Goal: Task Accomplishment & Management: Complete application form

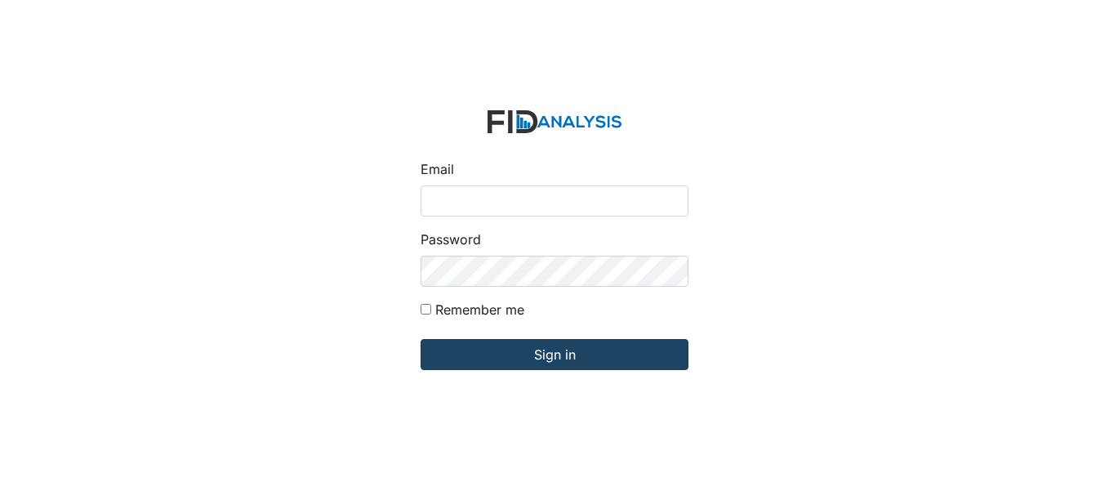
type input "[EMAIL_ADDRESS][DOMAIN_NAME]"
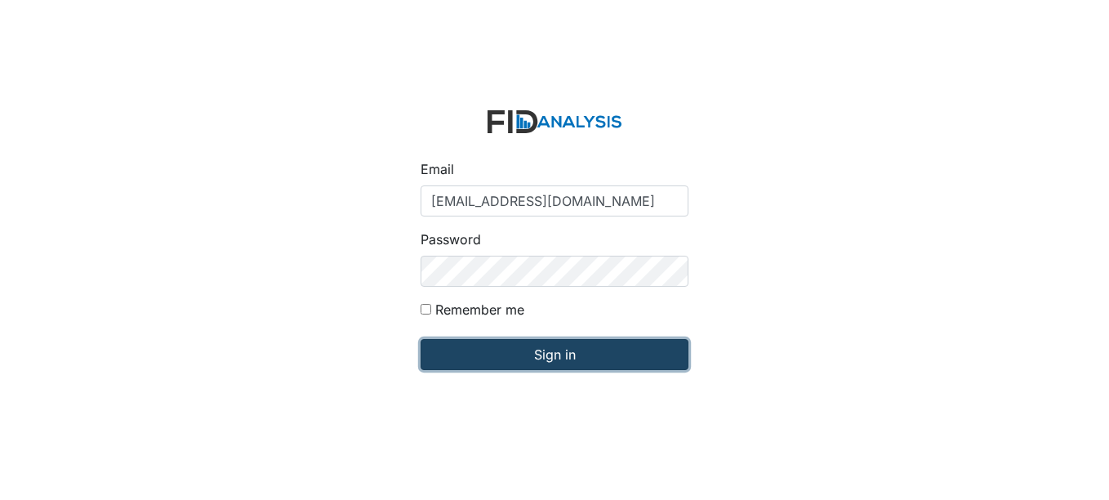
click at [563, 363] on input "Sign in" at bounding box center [555, 354] width 268 height 31
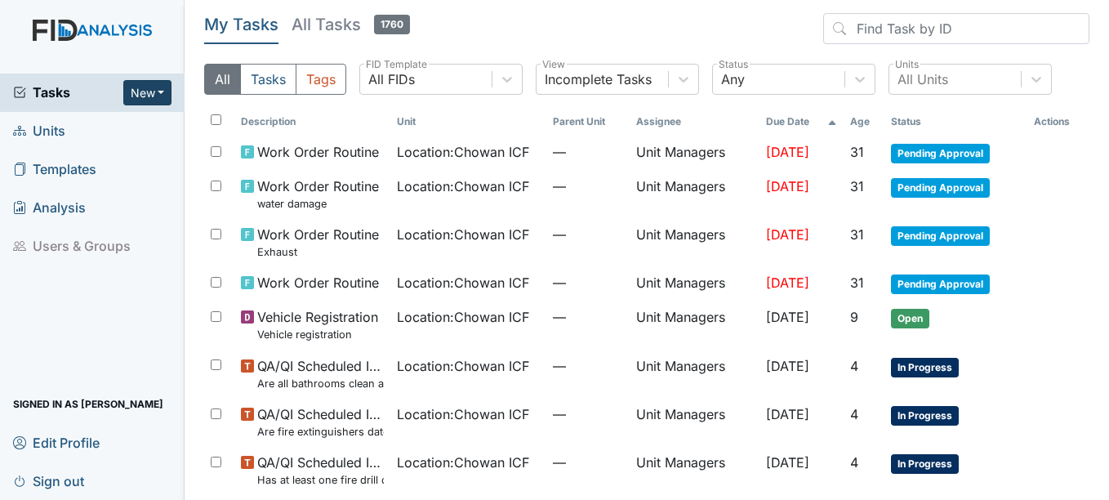
click at [148, 93] on button "New" at bounding box center [147, 92] width 49 height 25
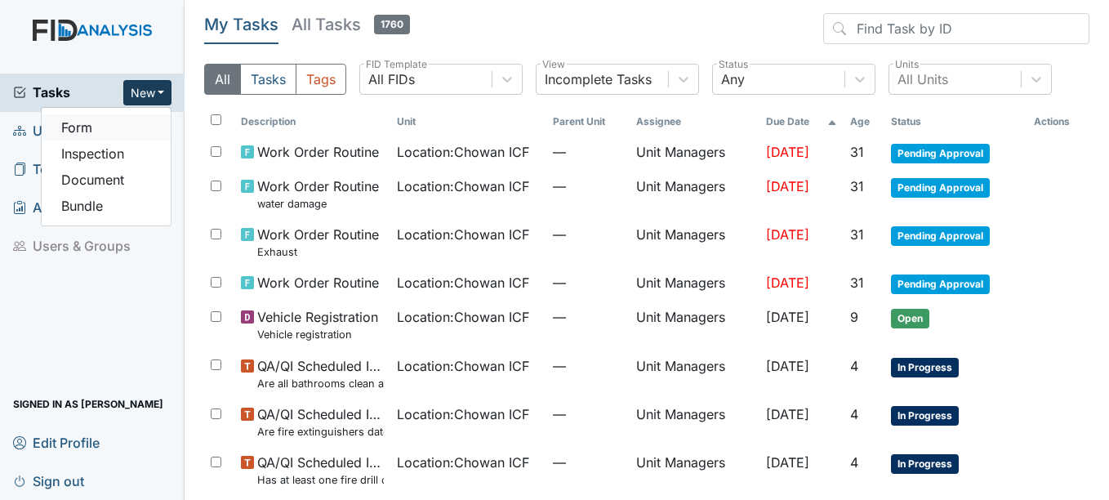
click at [130, 130] on link "Form" at bounding box center [106, 127] width 129 height 26
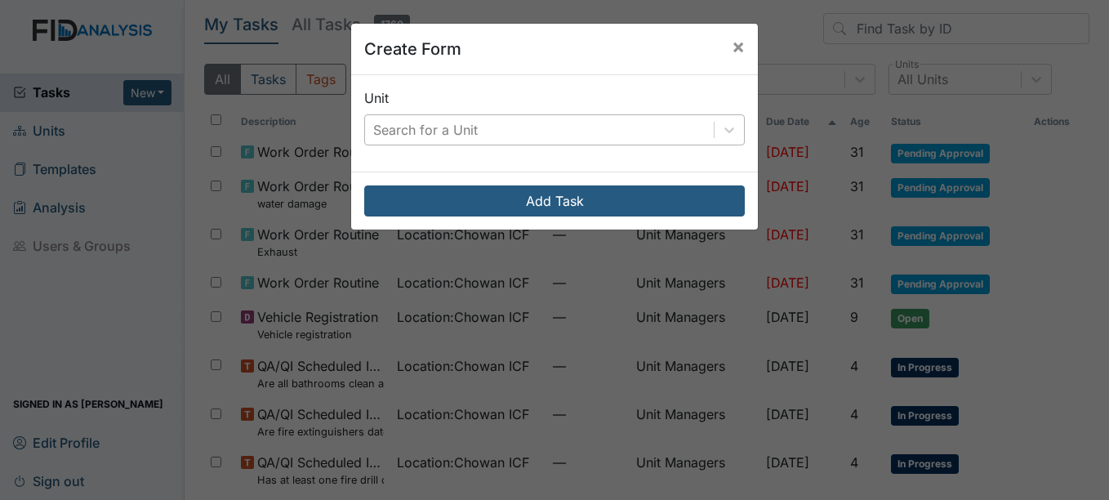
click at [523, 136] on div "Search for a Unit" at bounding box center [539, 129] width 349 height 29
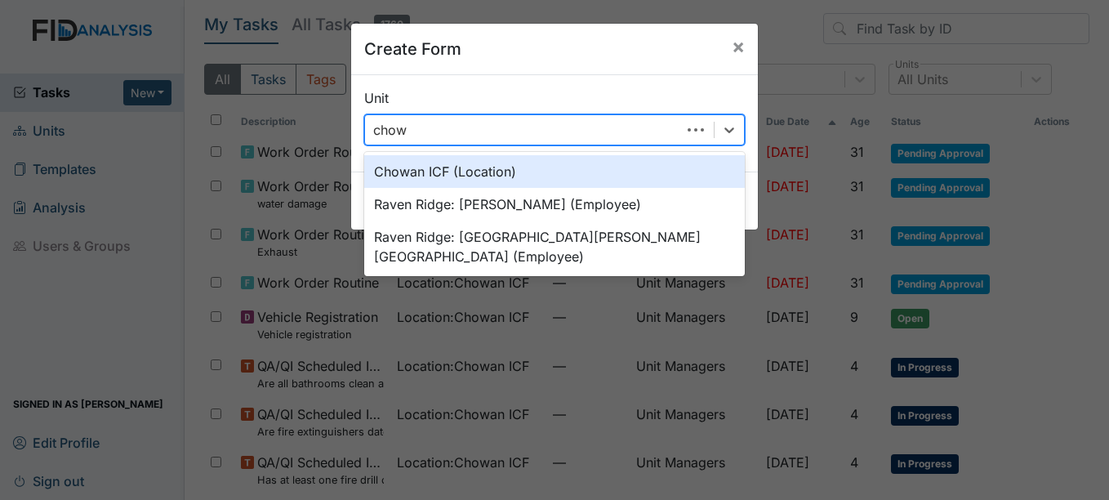
type input "chowa"
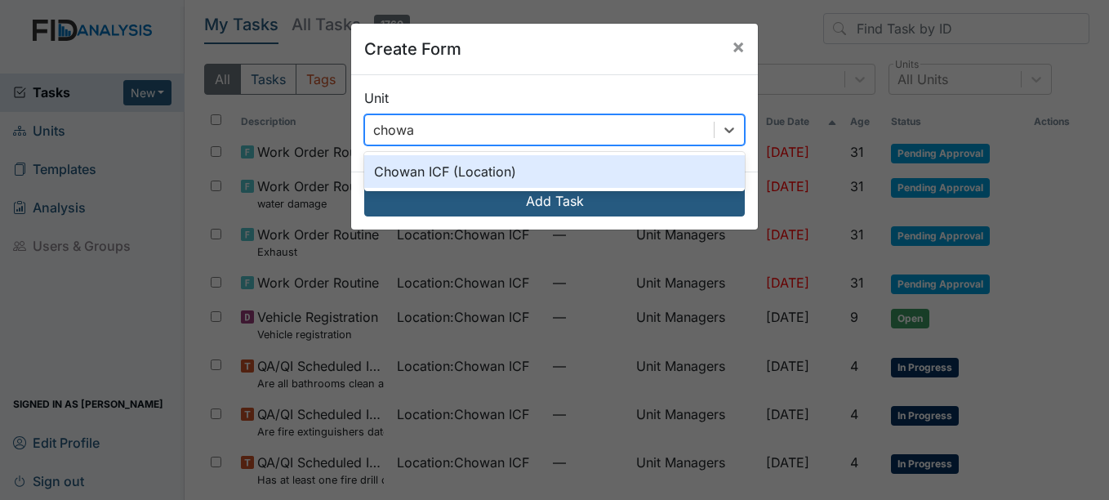
click at [524, 164] on div "Chowan ICF (Location)" at bounding box center [554, 171] width 381 height 33
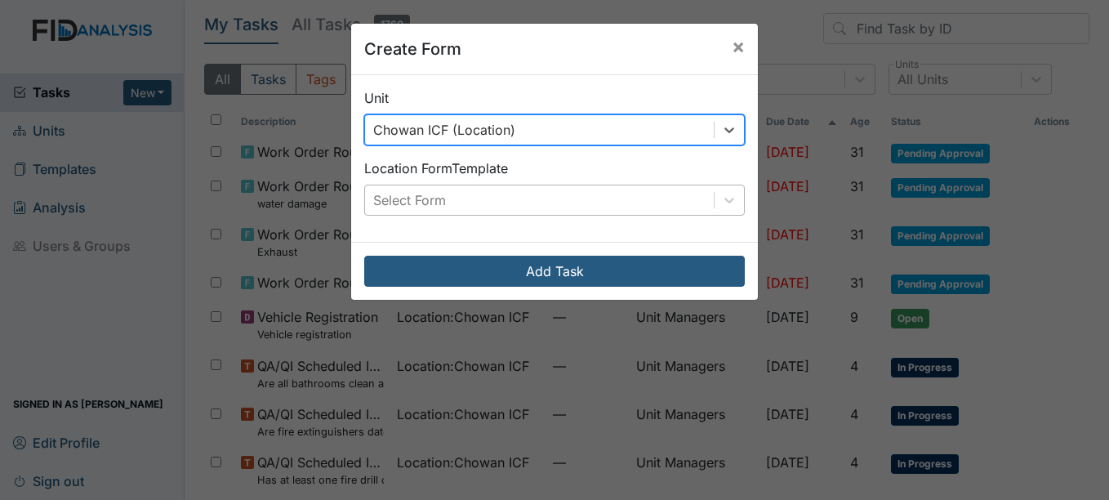
click at [532, 210] on div "Select Form" at bounding box center [539, 199] width 349 height 29
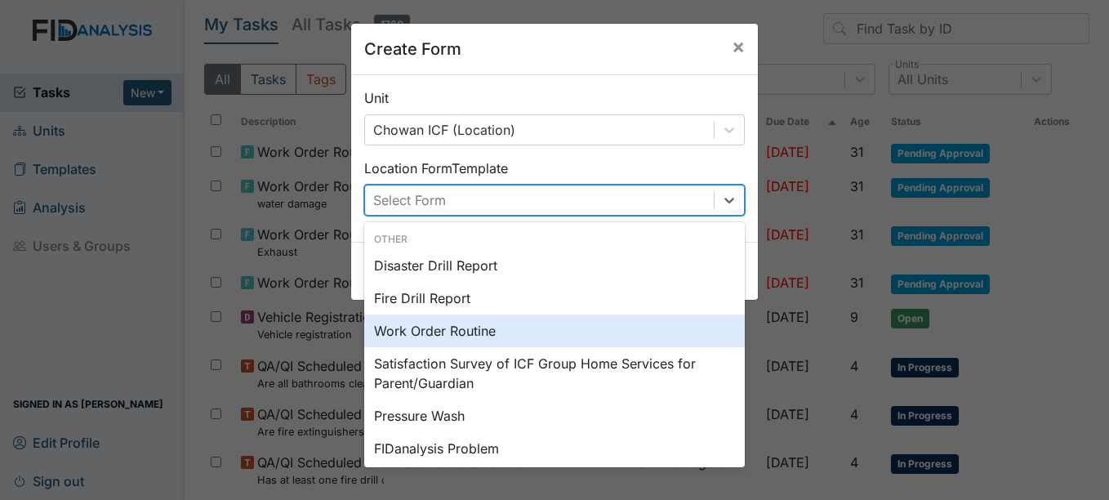
click at [683, 323] on div "Work Order Routine" at bounding box center [554, 330] width 381 height 33
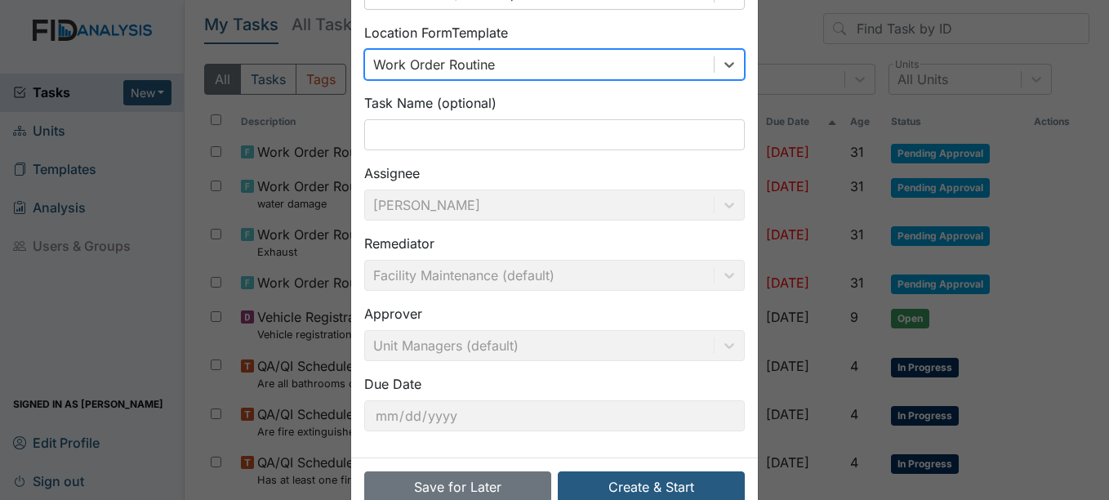
scroll to position [13, 0]
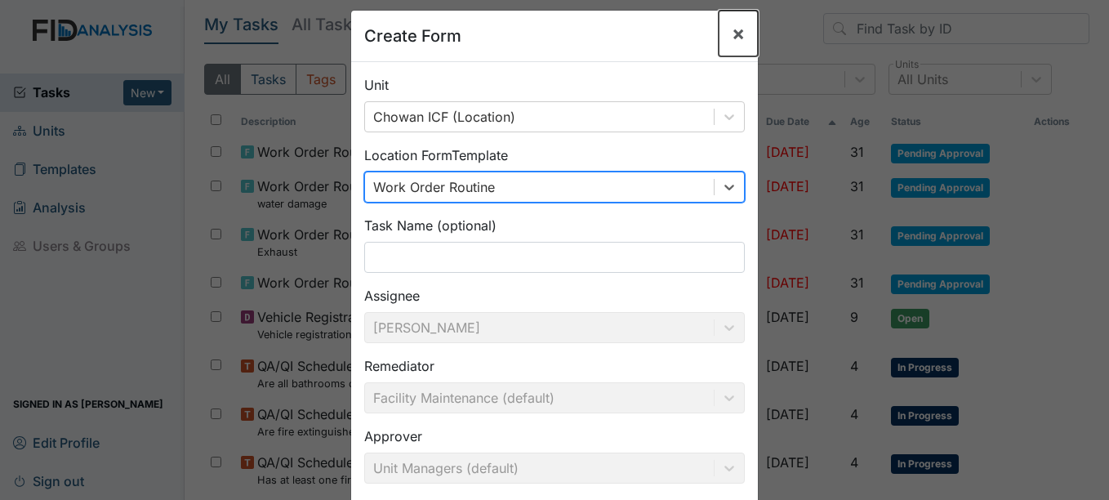
click at [732, 41] on span "×" at bounding box center [738, 33] width 13 height 24
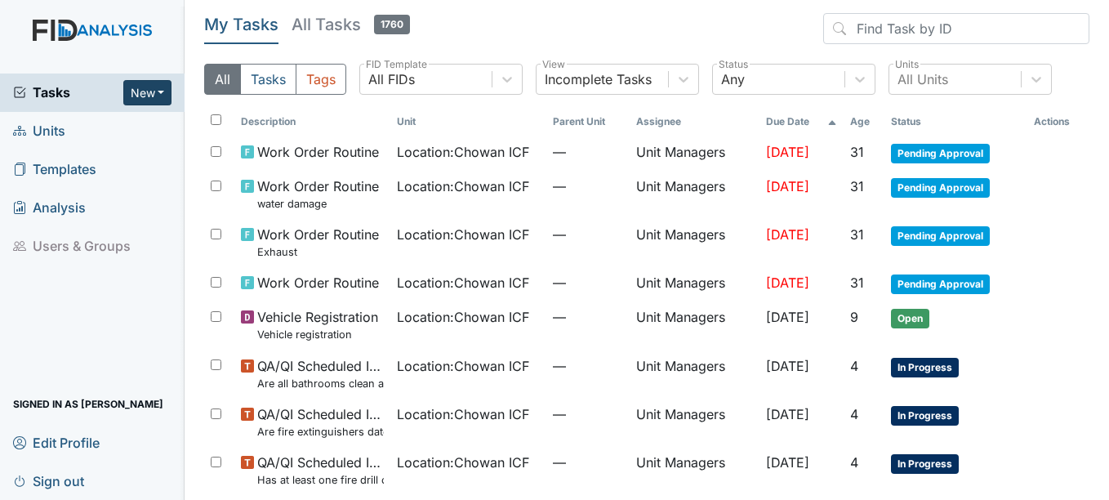
click at [145, 84] on button "New" at bounding box center [147, 92] width 49 height 25
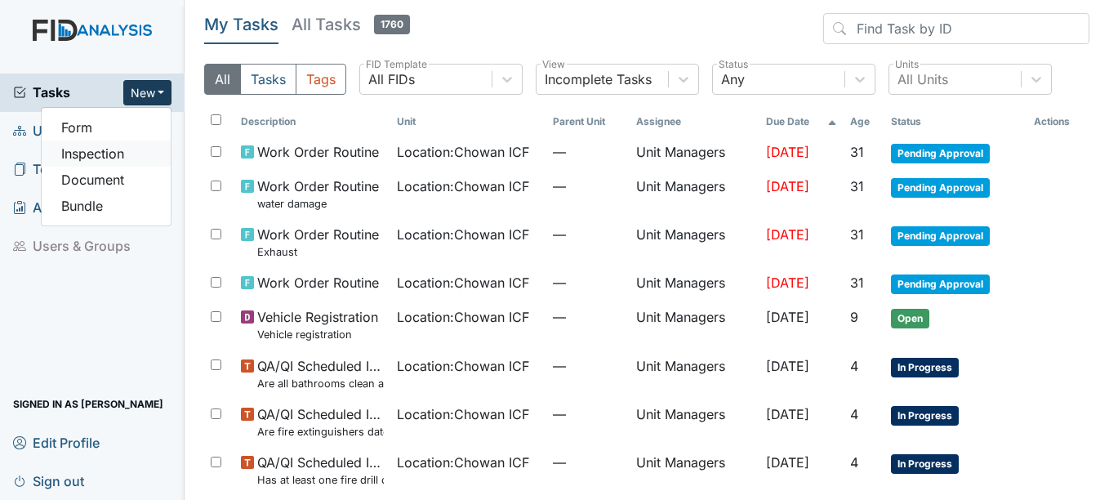
click at [105, 148] on link "Inspection" at bounding box center [106, 153] width 129 height 26
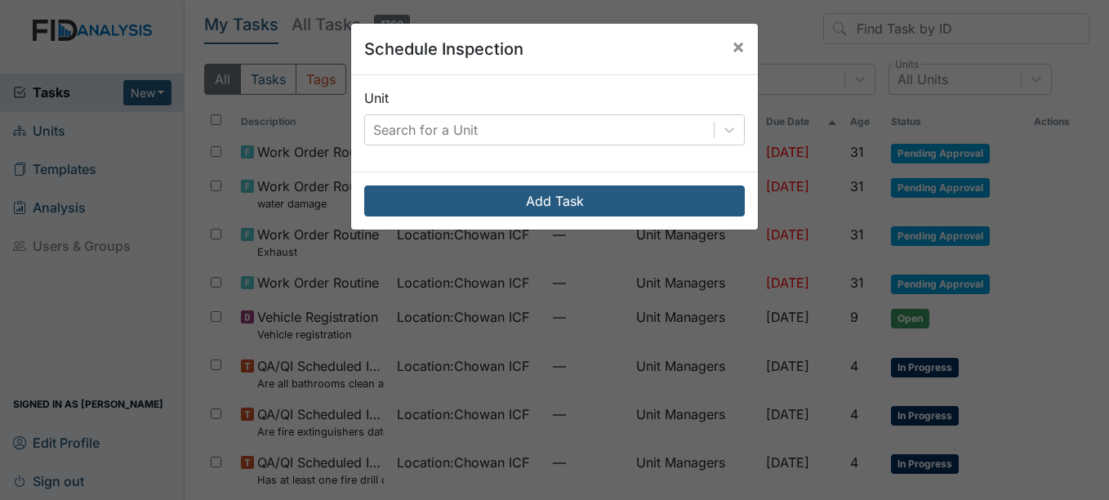
click at [554, 147] on div "Unit Search for a Unit" at bounding box center [554, 123] width 407 height 96
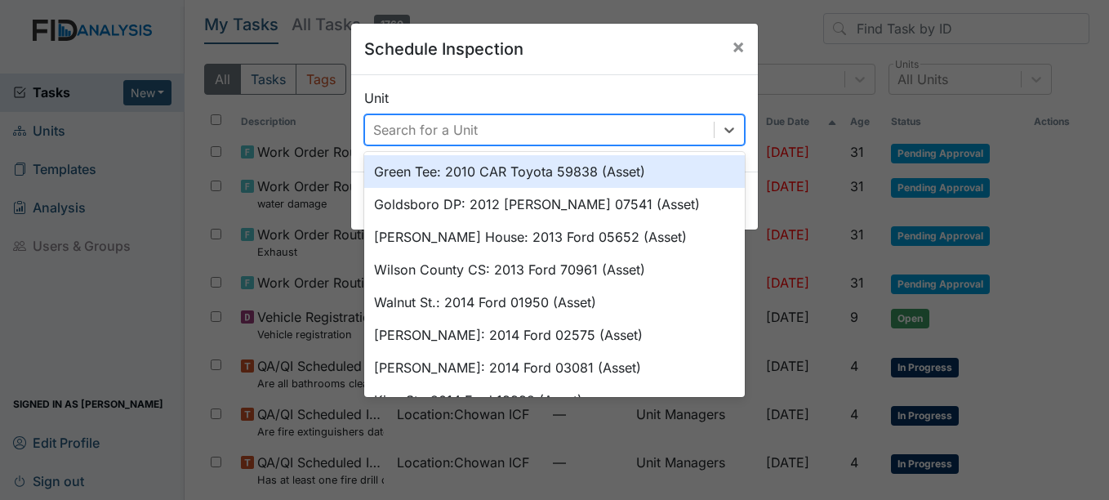
click at [559, 140] on div "Search for a Unit" at bounding box center [539, 129] width 349 height 29
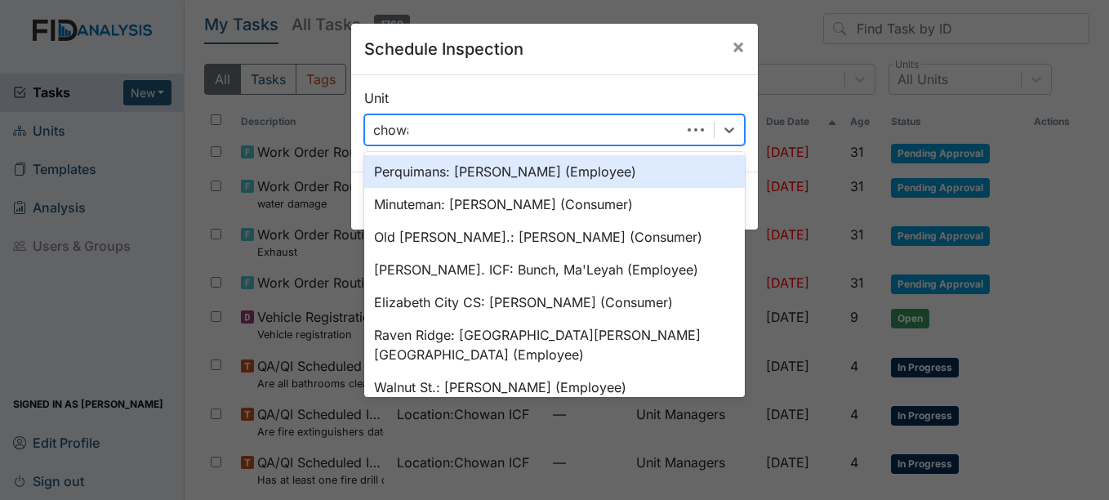
type input "chowan"
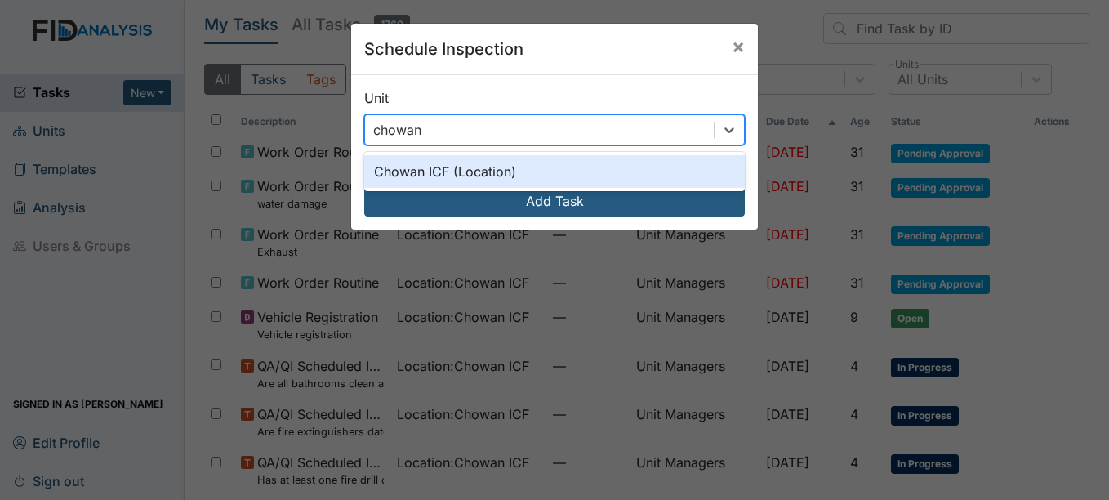
click at [553, 164] on div "Chowan ICF (Location)" at bounding box center [554, 171] width 381 height 33
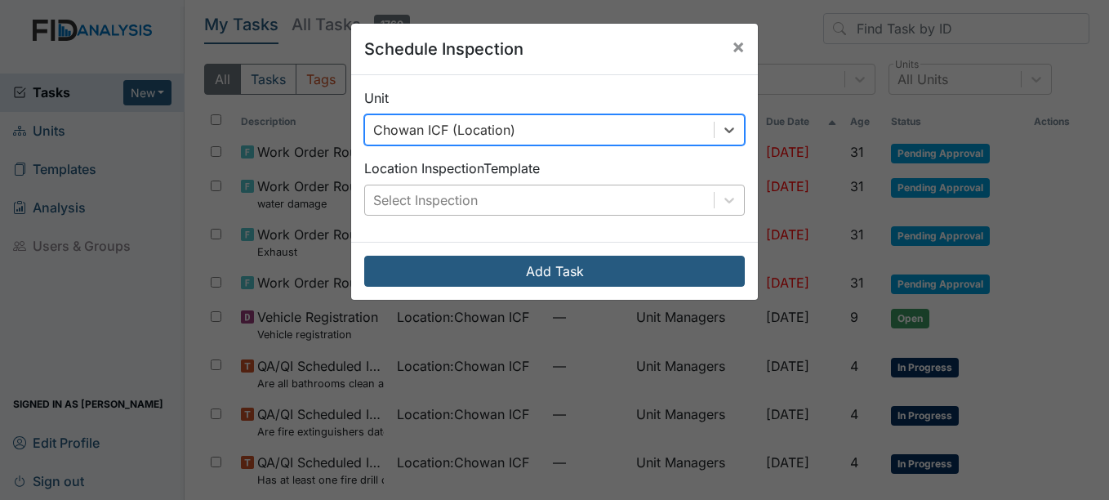
click at [550, 196] on div "Select Inspection" at bounding box center [539, 199] width 349 height 29
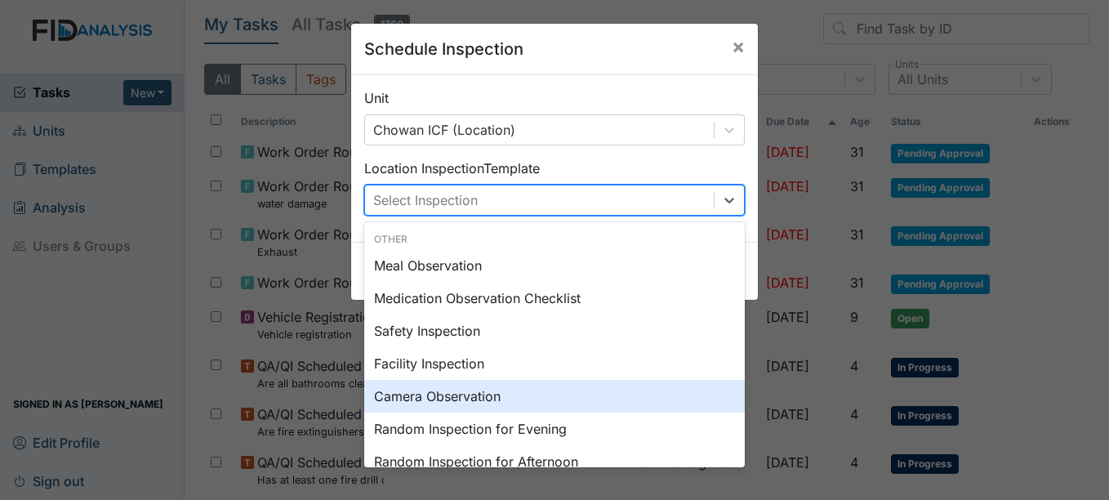
click at [651, 388] on div "Camera Observation" at bounding box center [554, 396] width 381 height 33
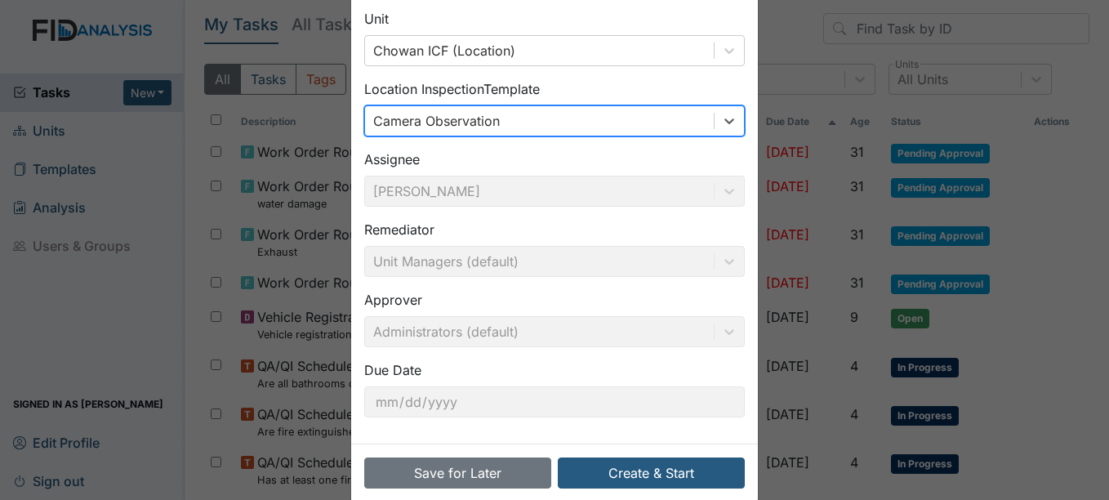
scroll to position [105, 0]
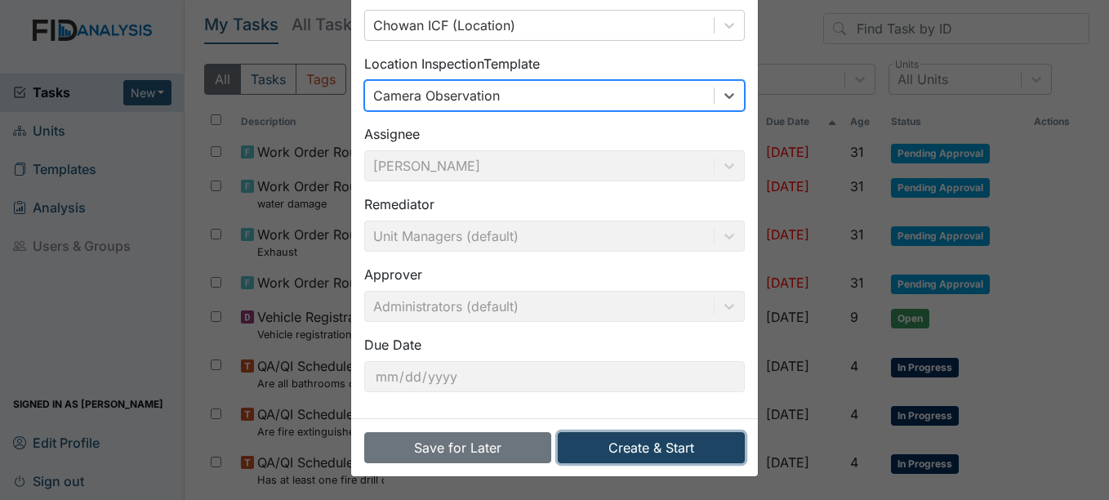
click at [715, 432] on button "Create & Start" at bounding box center [651, 447] width 187 height 31
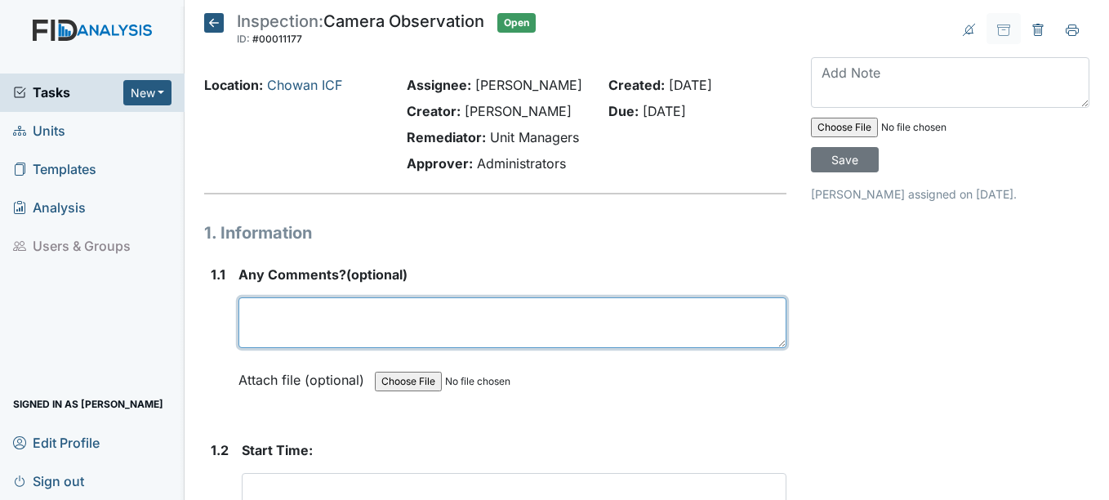
click at [683, 318] on textarea at bounding box center [511, 322] width 547 height 51
type textarea "c"
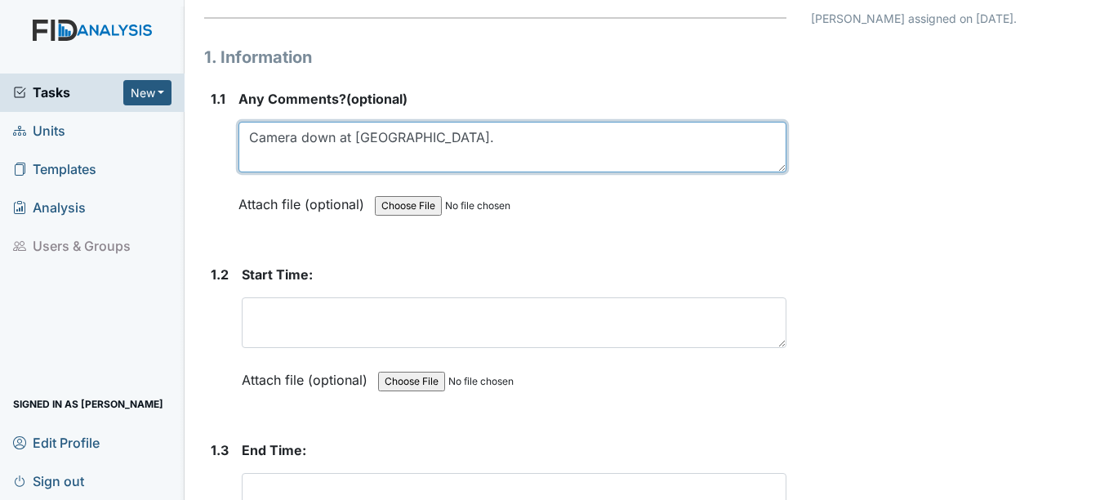
scroll to position [186, 0]
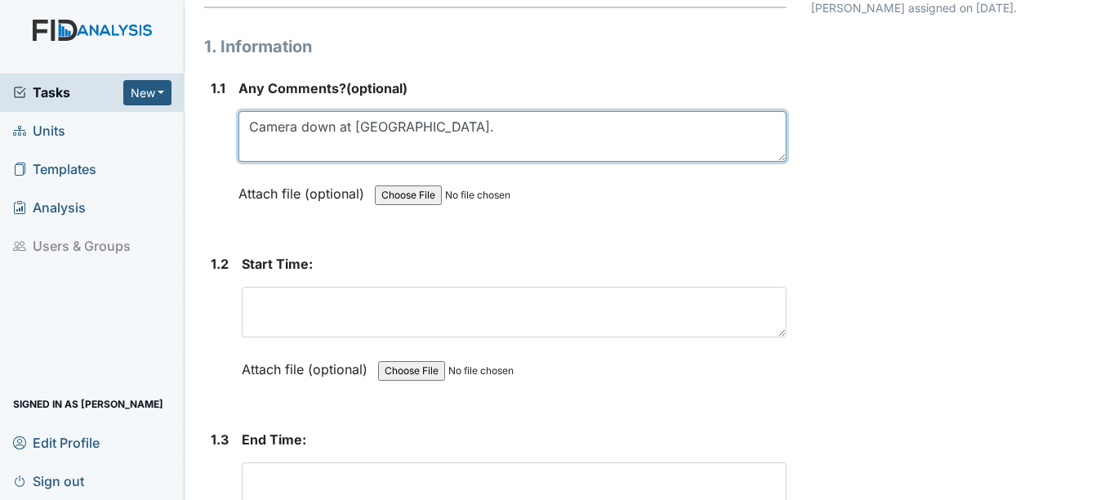
type textarea "Camera down at chowan house."
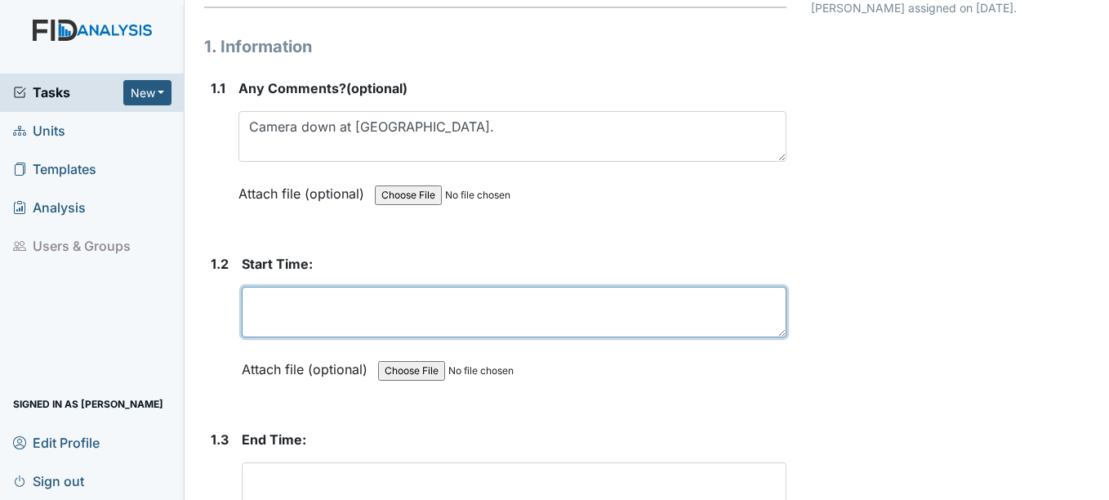
click at [679, 297] on textarea at bounding box center [514, 312] width 544 height 51
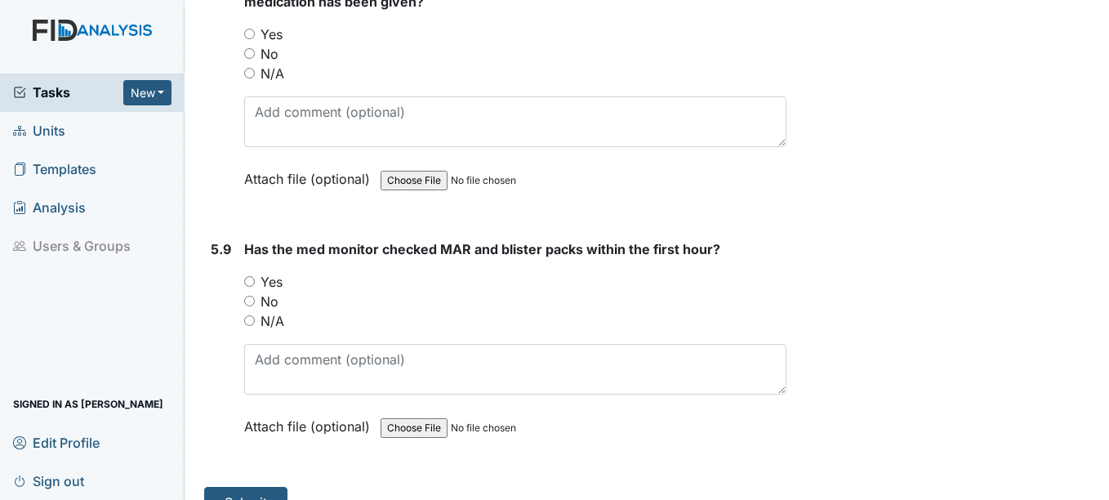
scroll to position [9237, 0]
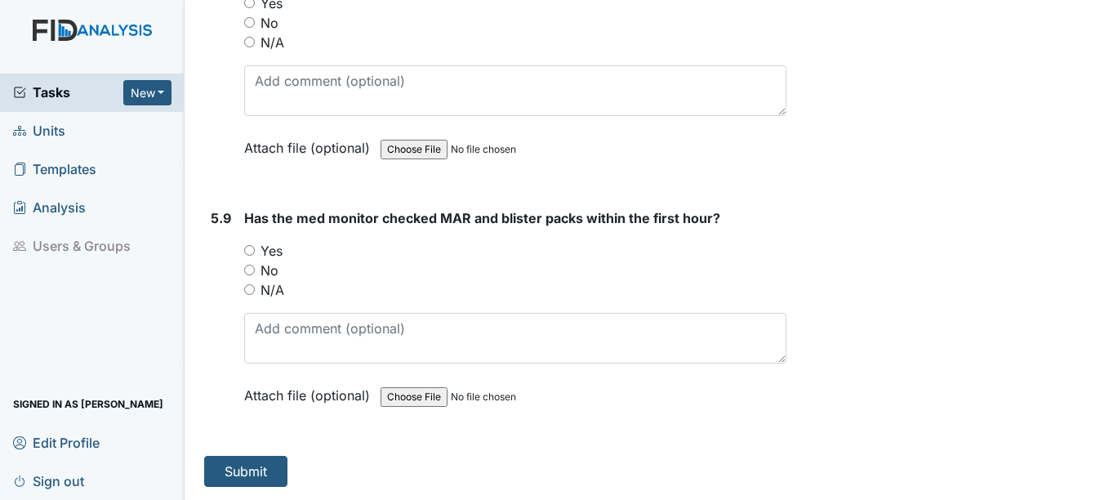
click at [250, 251] on input "Yes" at bounding box center [249, 250] width 11 height 11
radio input "true"
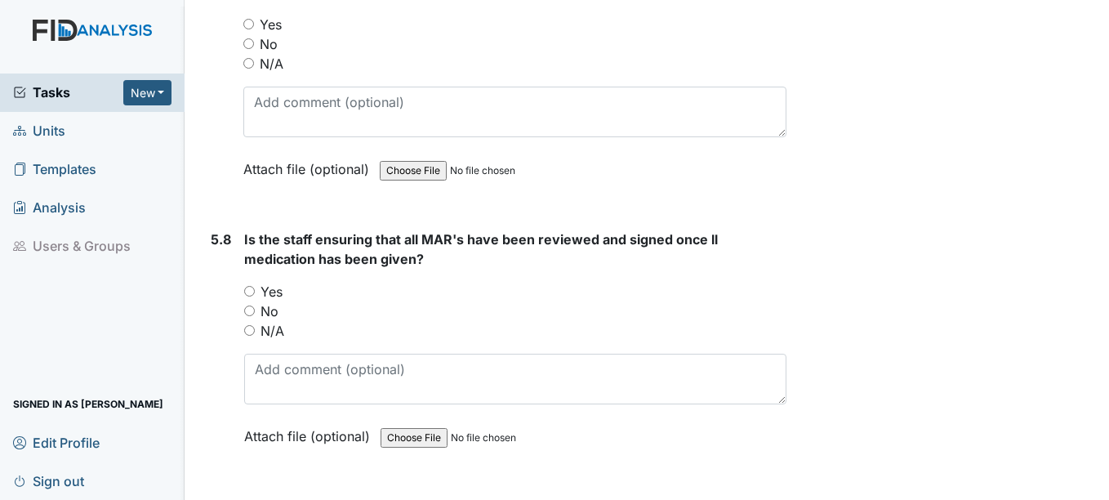
click at [252, 289] on input "Yes" at bounding box center [249, 291] width 11 height 11
radio input "true"
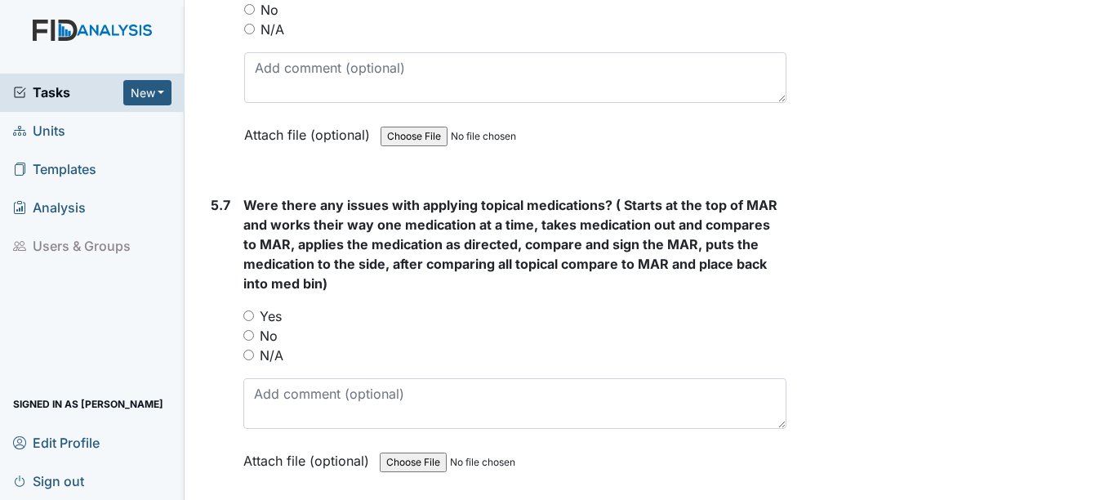
click at [252, 310] on input "Yes" at bounding box center [248, 315] width 11 height 11
radio input "true"
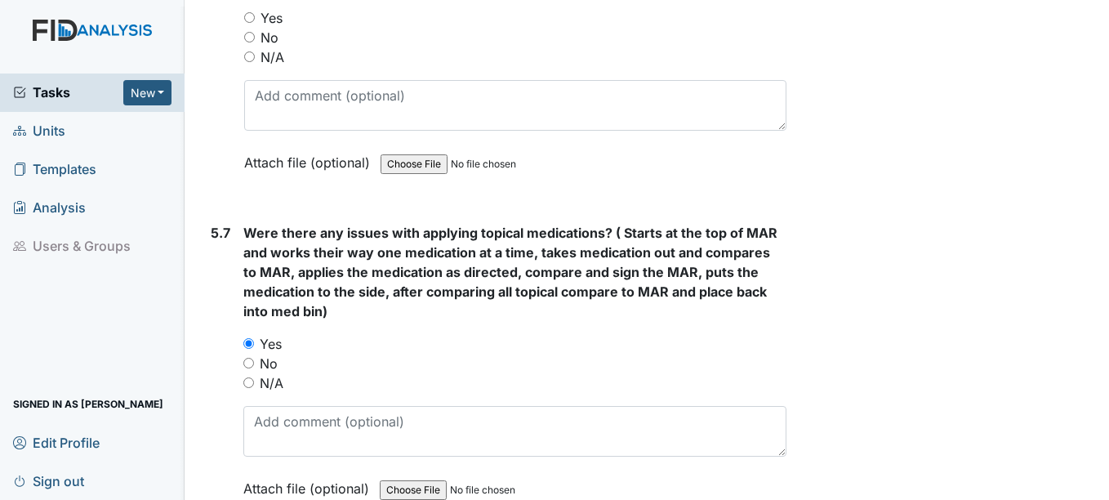
click at [250, 364] on input "No" at bounding box center [248, 363] width 11 height 11
radio input "true"
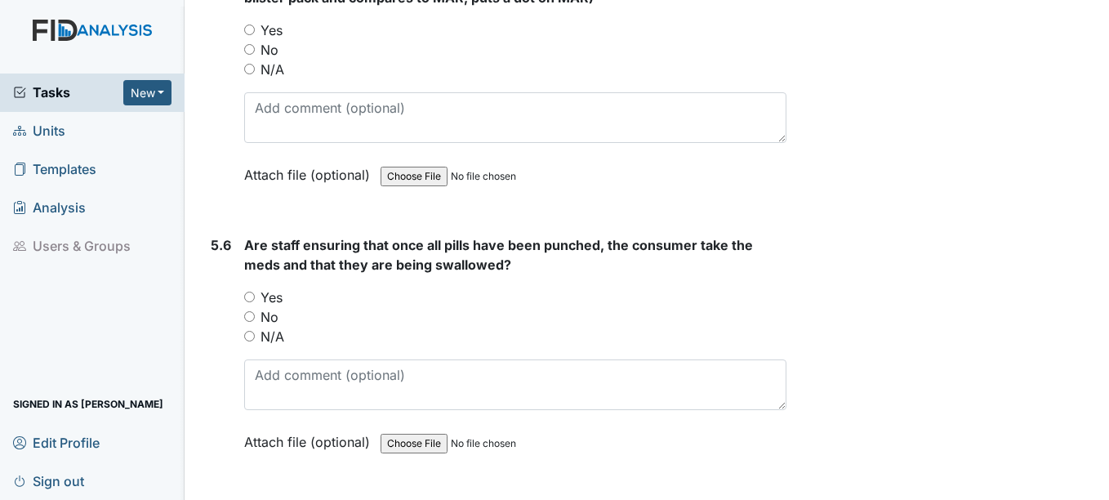
click at [250, 296] on input "Yes" at bounding box center [249, 297] width 11 height 11
radio input "true"
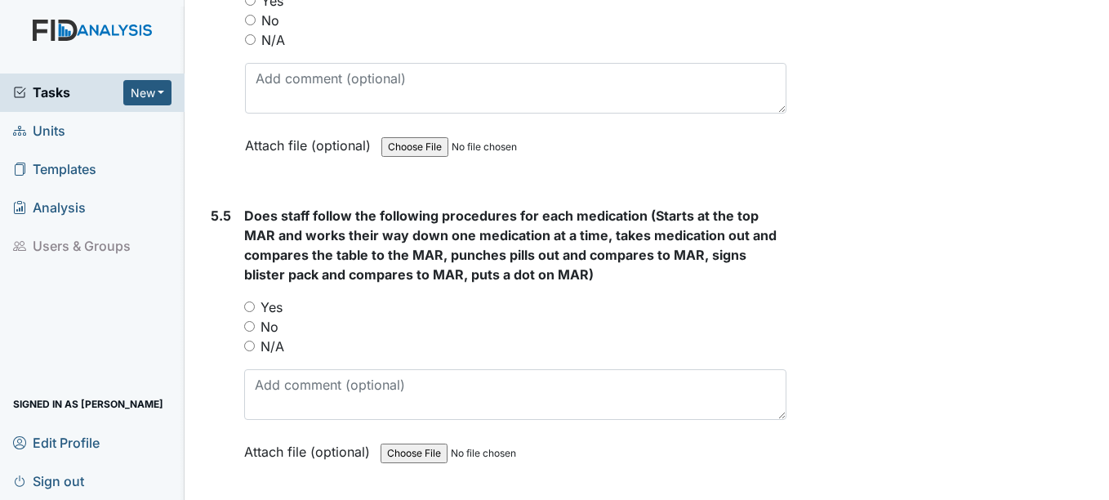
click at [253, 308] on input "Yes" at bounding box center [249, 306] width 11 height 11
radio input "true"
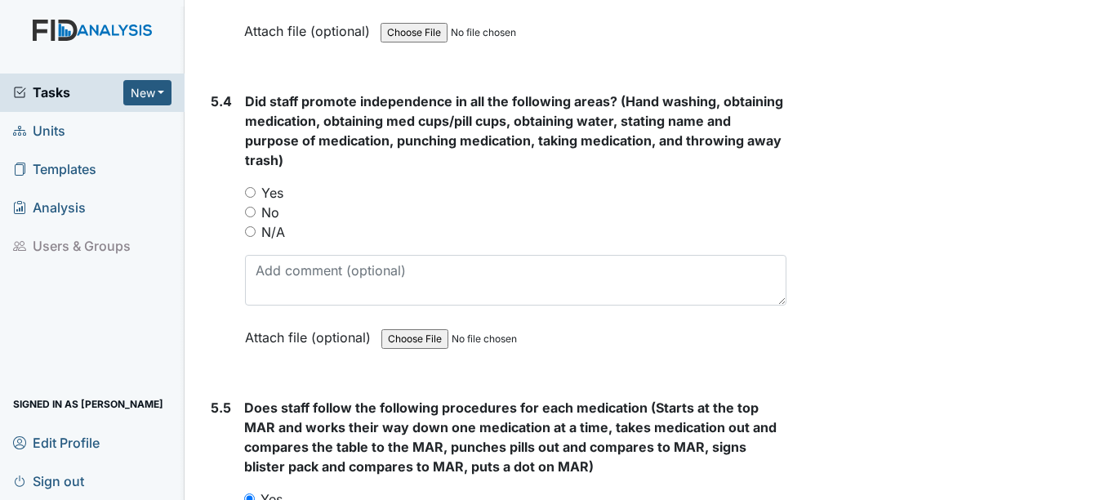
click at [247, 196] on input "Yes" at bounding box center [250, 192] width 11 height 11
radio input "true"
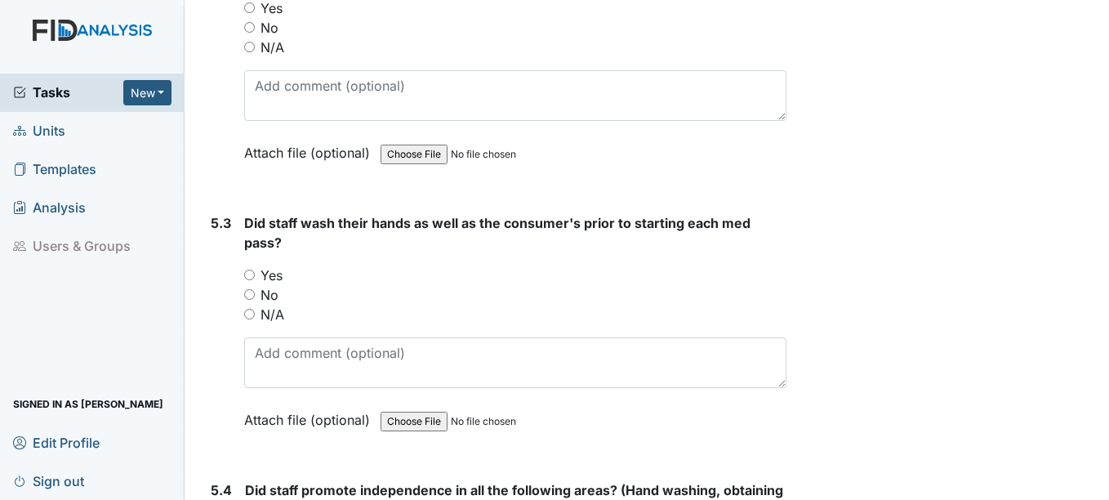
click at [250, 276] on input "Yes" at bounding box center [249, 274] width 11 height 11
radio input "true"
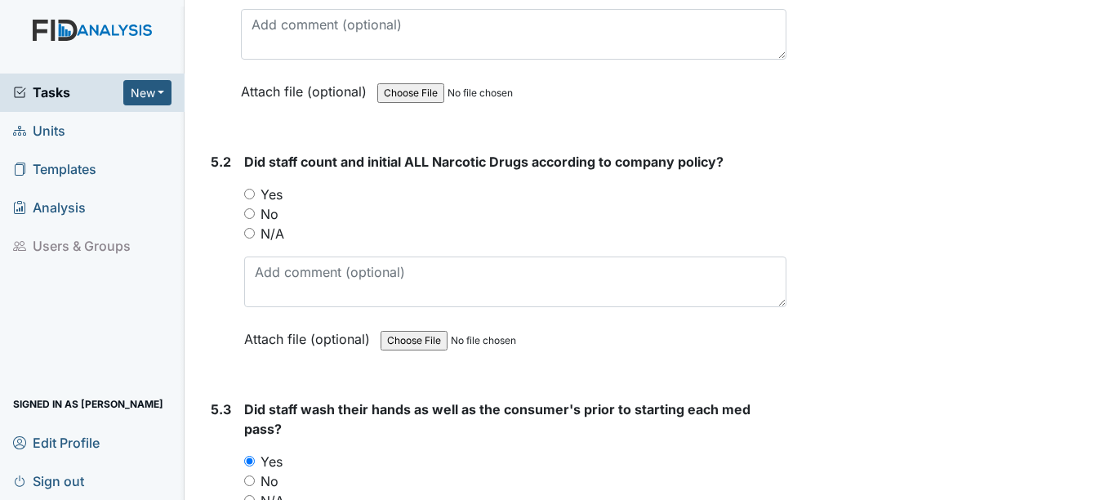
click at [245, 189] on input "Yes" at bounding box center [249, 194] width 11 height 11
radio input "true"
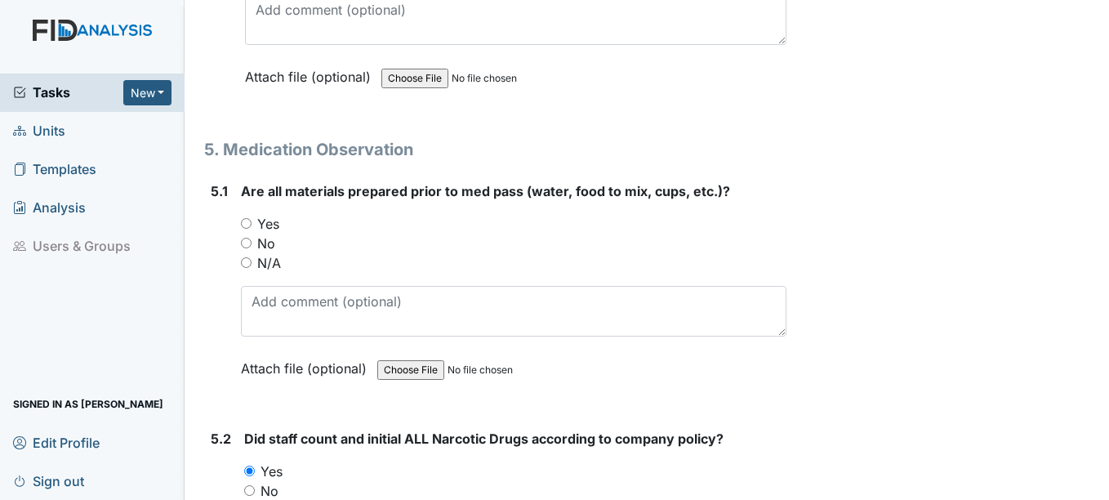
click at [248, 227] on input "Yes" at bounding box center [246, 223] width 11 height 11
radio input "true"
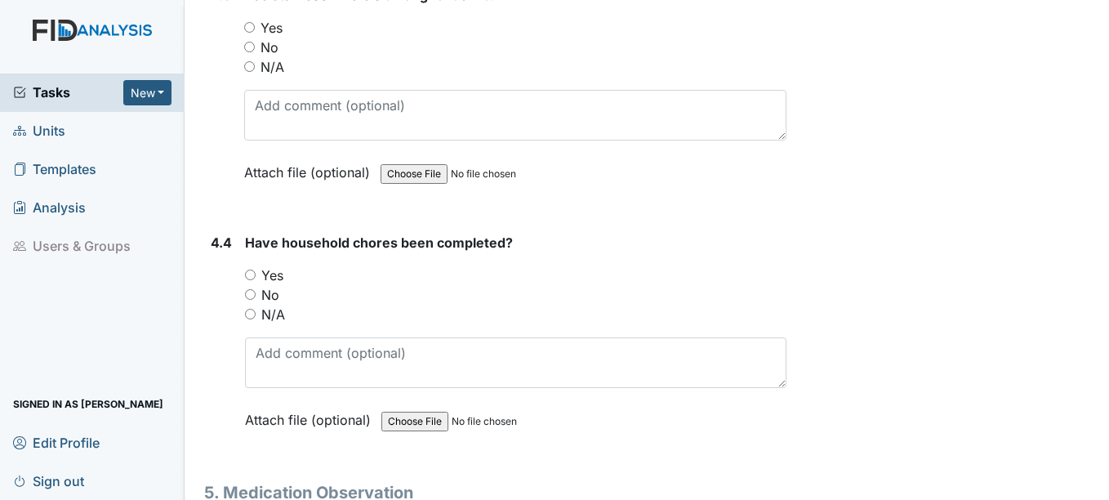
click at [251, 275] on input "Yes" at bounding box center [250, 274] width 11 height 11
radio input "true"
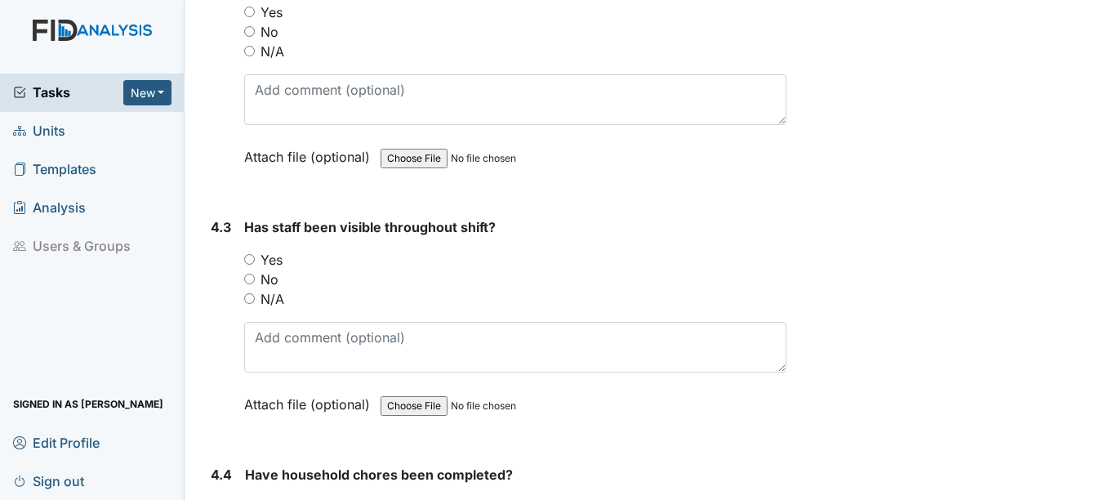
click at [251, 259] on input "Yes" at bounding box center [249, 259] width 11 height 11
radio input "true"
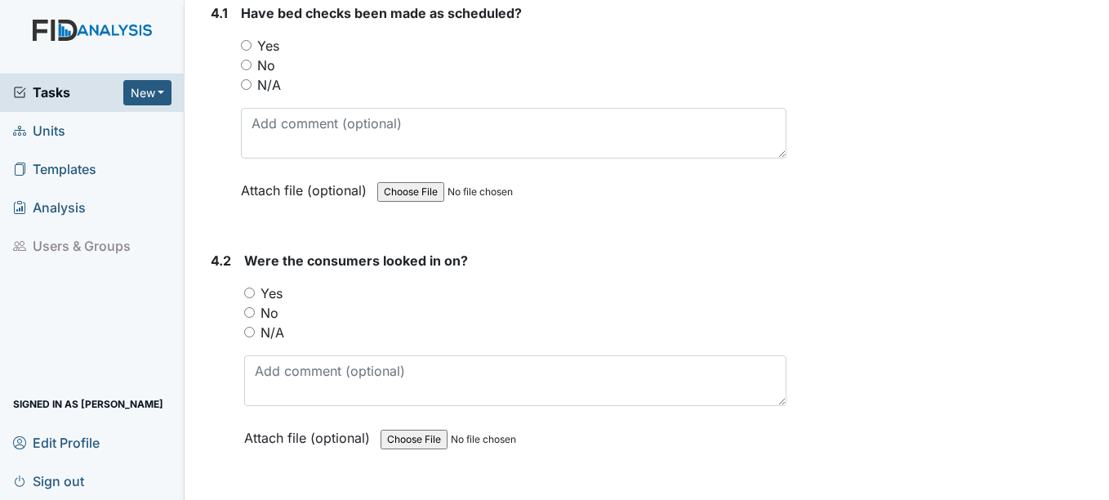
click at [251, 293] on input "Yes" at bounding box center [249, 292] width 11 height 11
radio input "true"
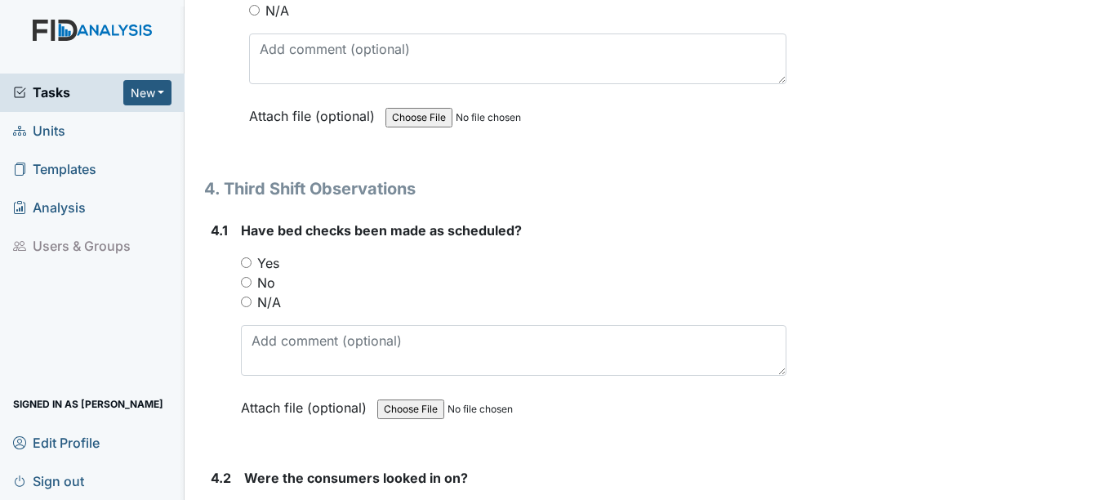
click at [247, 263] on input "Yes" at bounding box center [246, 262] width 11 height 11
radio input "true"
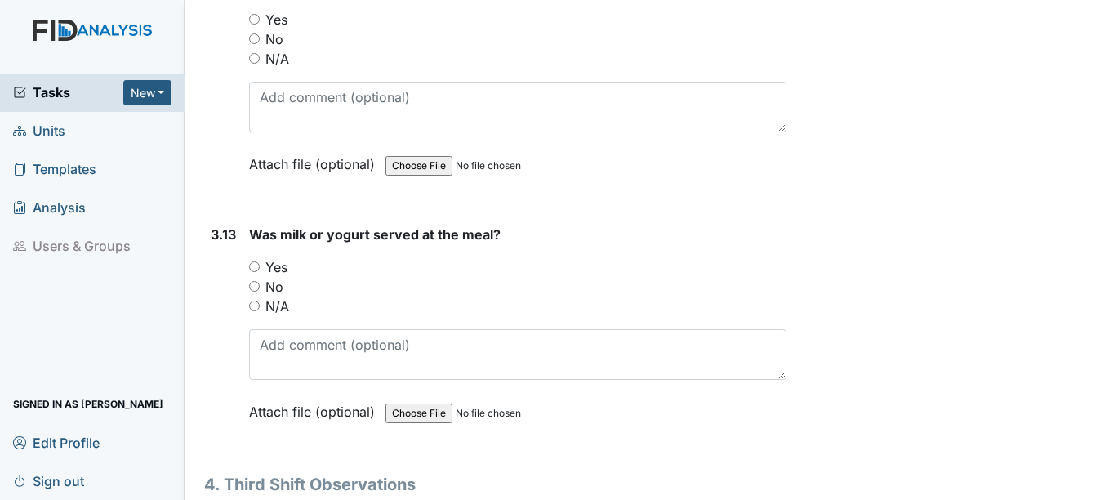
click at [251, 269] on input "Yes" at bounding box center [254, 266] width 11 height 11
radio input "true"
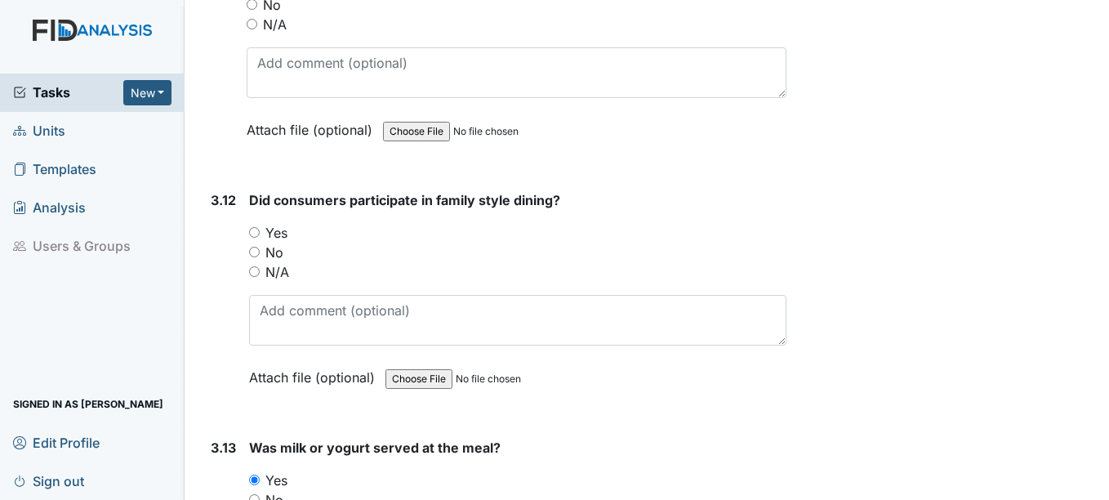
click at [255, 233] on input "Yes" at bounding box center [254, 232] width 11 height 11
radio input "true"
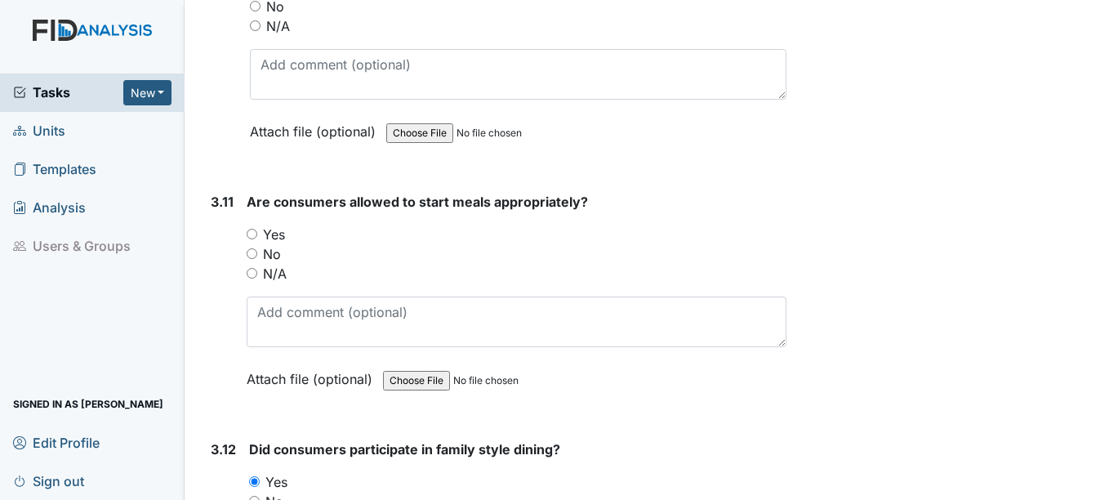
scroll to position [5149, 0]
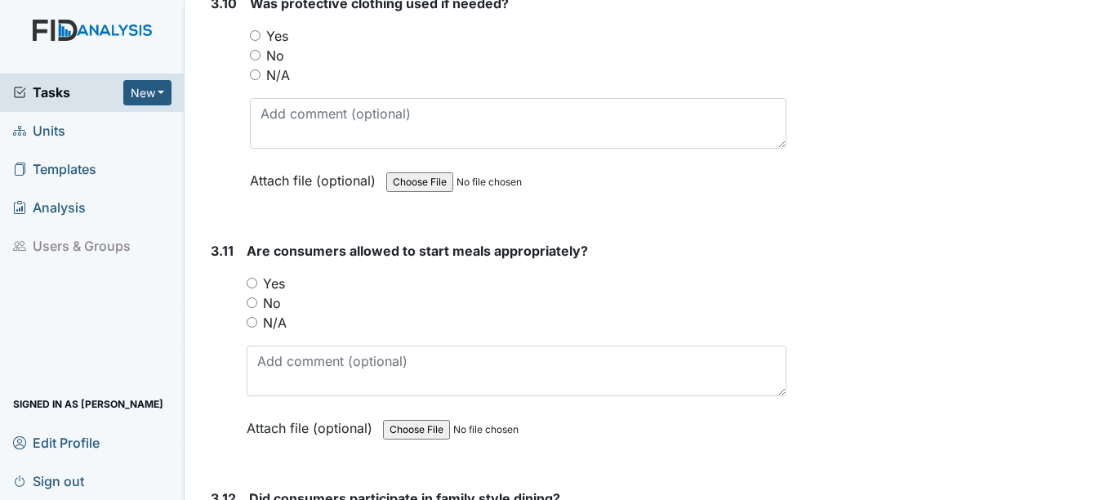
click at [253, 301] on input "No" at bounding box center [252, 302] width 11 height 11
radio input "true"
click at [252, 283] on input "Yes" at bounding box center [252, 283] width 11 height 11
radio input "true"
click at [255, 41] on input "Yes" at bounding box center [255, 35] width 11 height 11
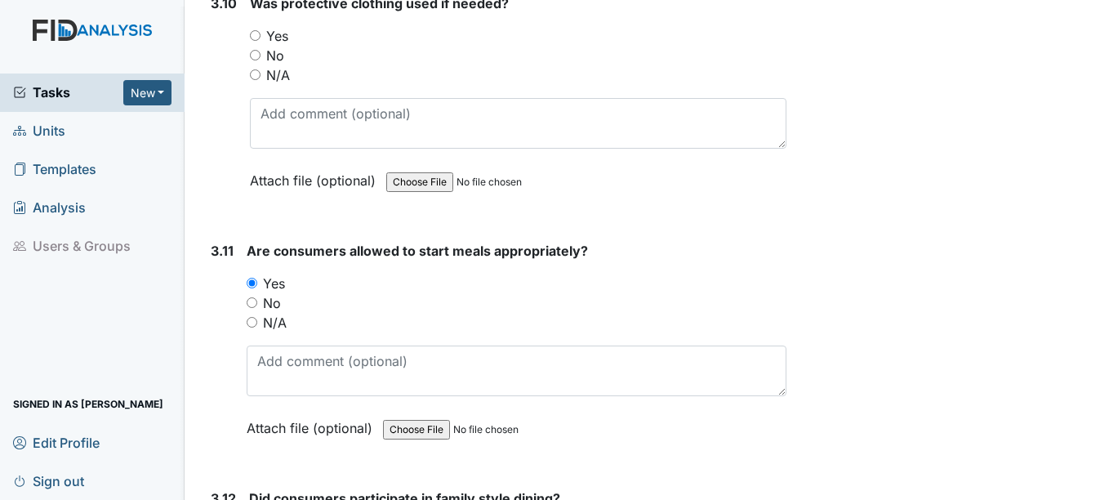
radio input "true"
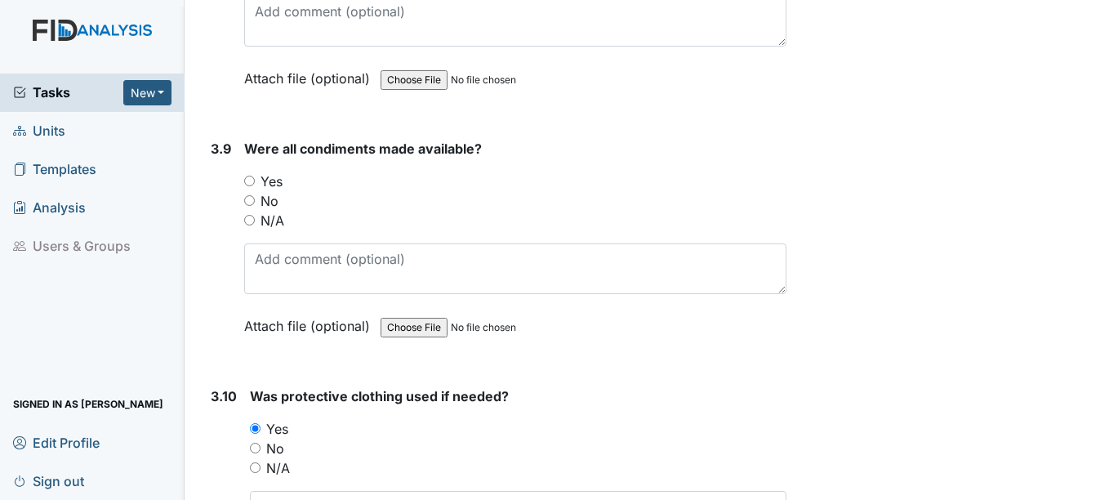
click at [250, 177] on input "Yes" at bounding box center [249, 181] width 11 height 11
radio input "true"
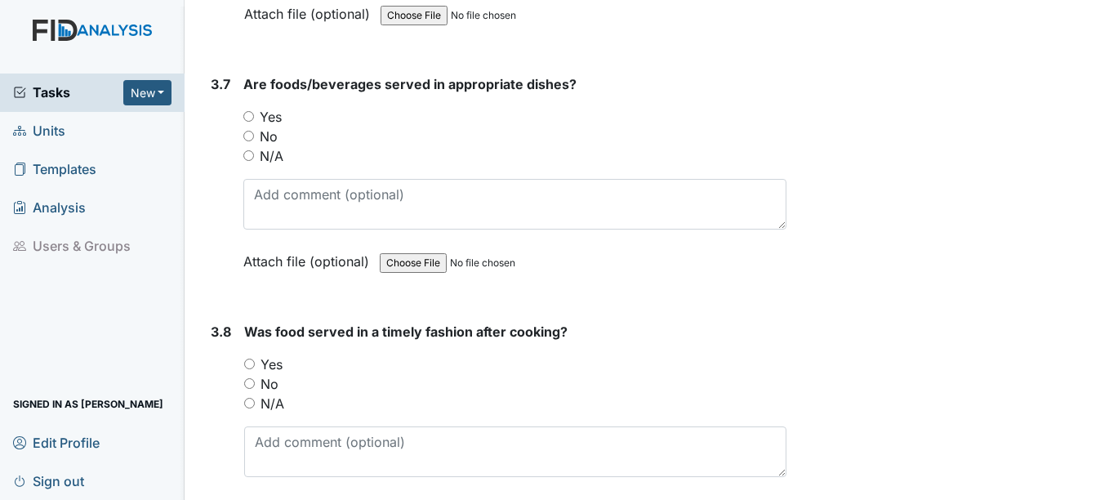
click at [252, 364] on input "Yes" at bounding box center [249, 363] width 11 height 11
radio input "true"
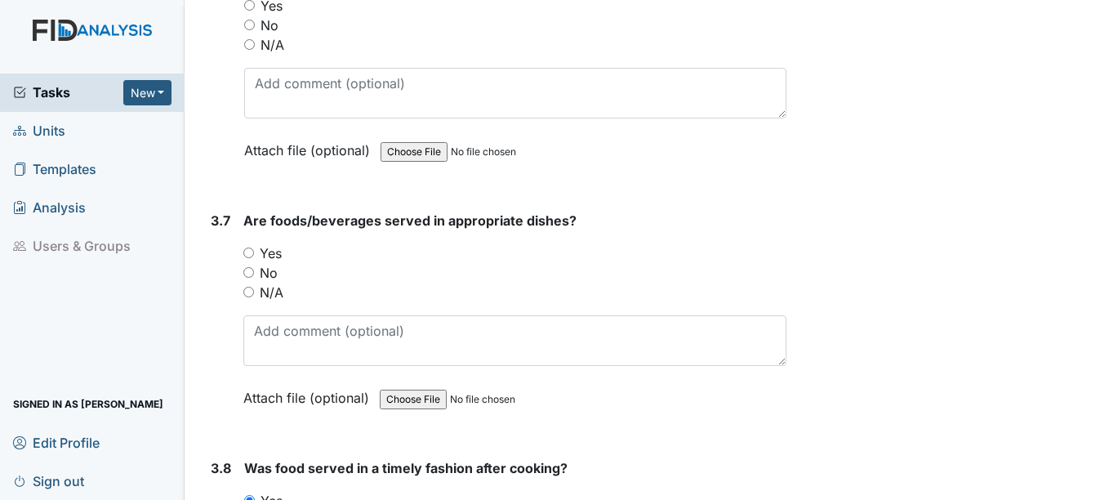
click at [268, 252] on label "Yes" at bounding box center [271, 253] width 22 height 20
click at [254, 252] on input "Yes" at bounding box center [248, 252] width 11 height 11
radio input "true"
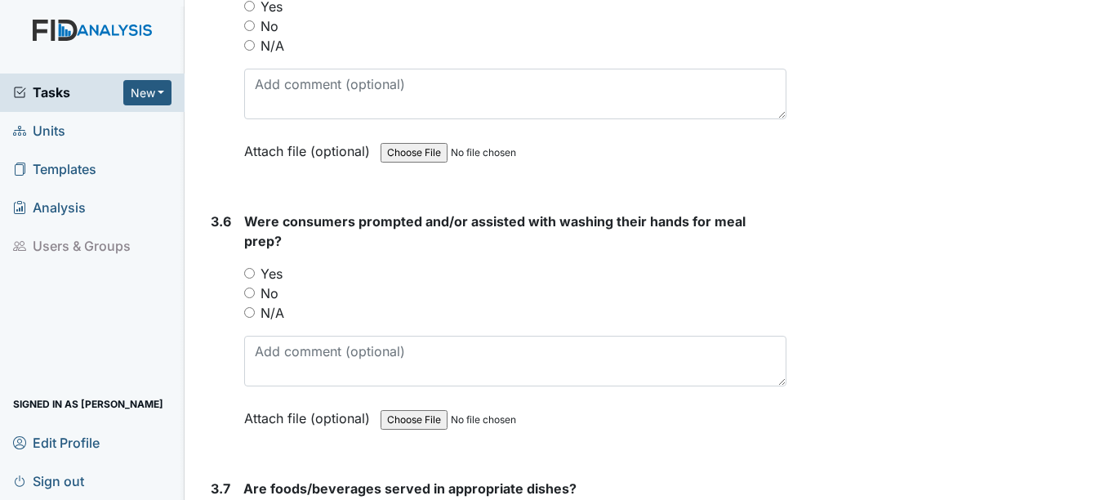
click at [250, 274] on input "Yes" at bounding box center [249, 273] width 11 height 11
radio input "true"
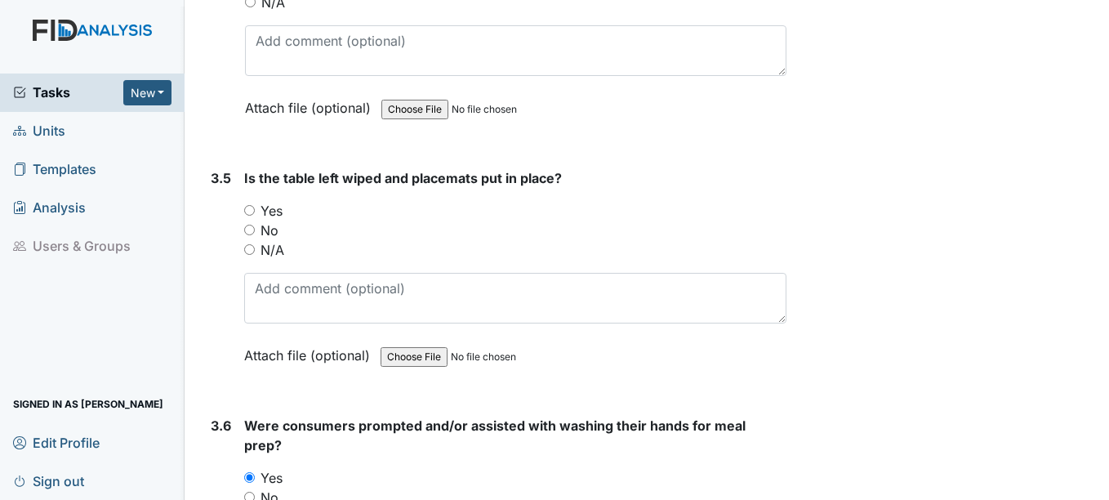
click at [250, 211] on input "Yes" at bounding box center [249, 210] width 11 height 11
radio input "true"
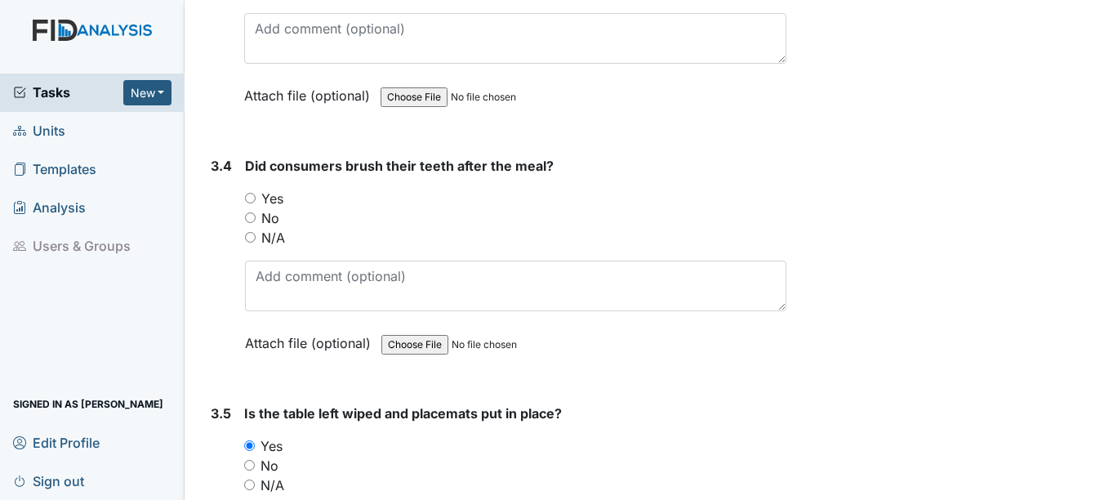
click at [252, 198] on input "Yes" at bounding box center [250, 198] width 11 height 11
radio input "true"
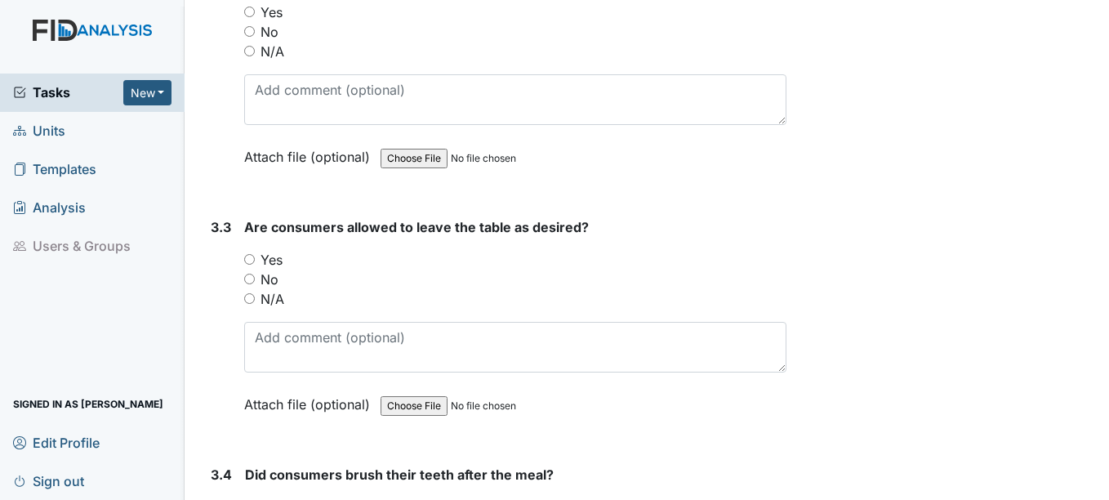
click at [252, 260] on input "Yes" at bounding box center [249, 259] width 11 height 11
radio input "true"
click at [252, 258] on input "Yes" at bounding box center [249, 257] width 11 height 11
radio input "true"
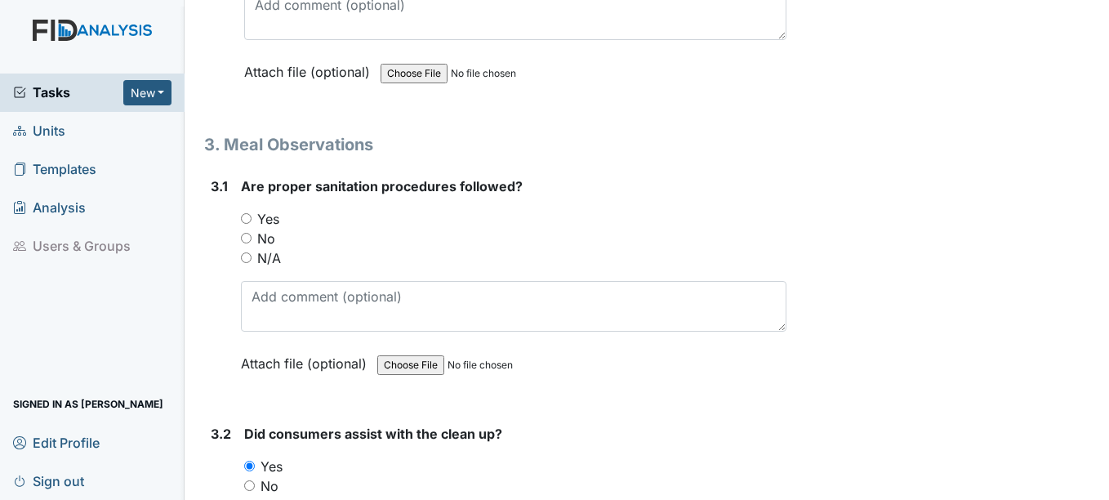
click at [247, 219] on input "Yes" at bounding box center [246, 218] width 11 height 11
radio input "true"
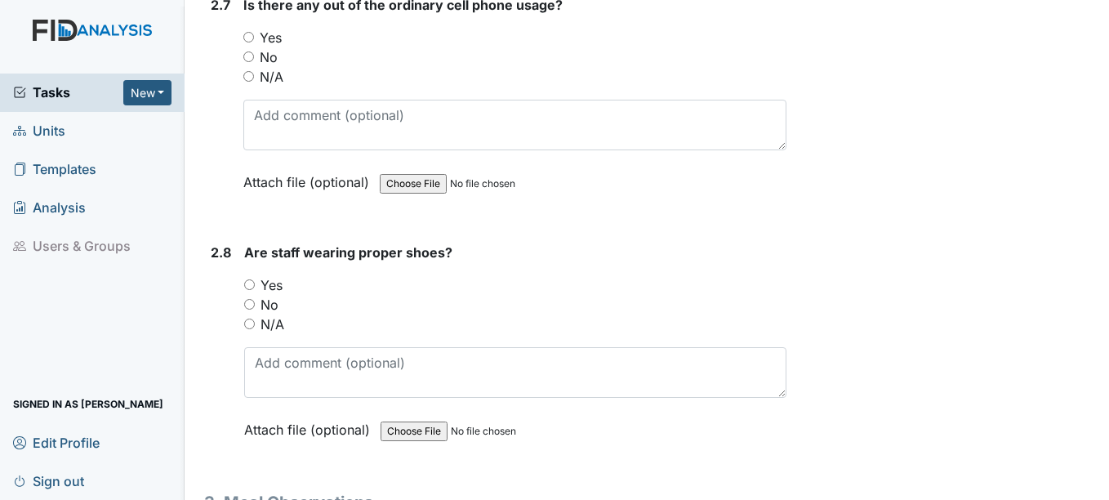
scroll to position [2345, 0]
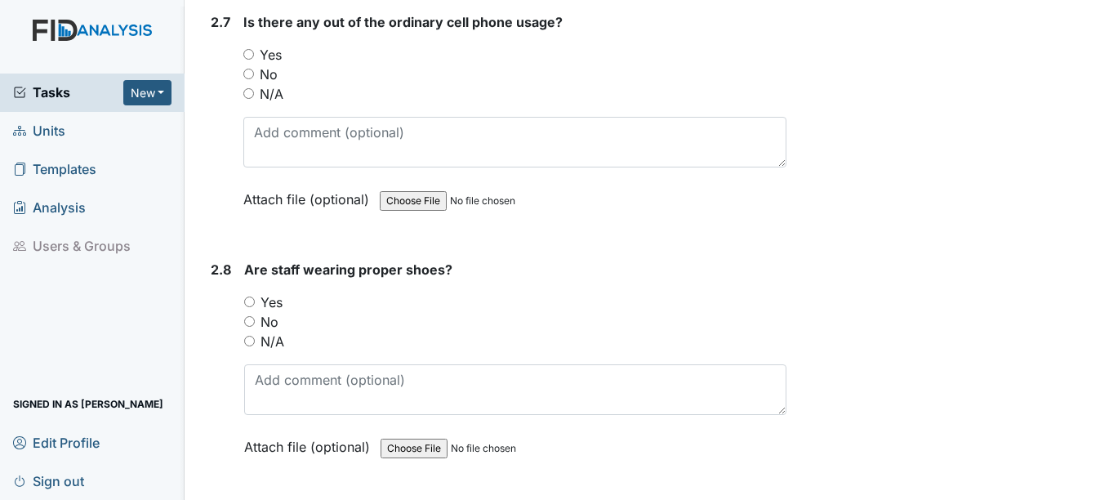
click at [251, 321] on input "No" at bounding box center [249, 321] width 11 height 11
radio input "true"
click at [250, 300] on input "Yes" at bounding box center [249, 301] width 11 height 11
radio input "true"
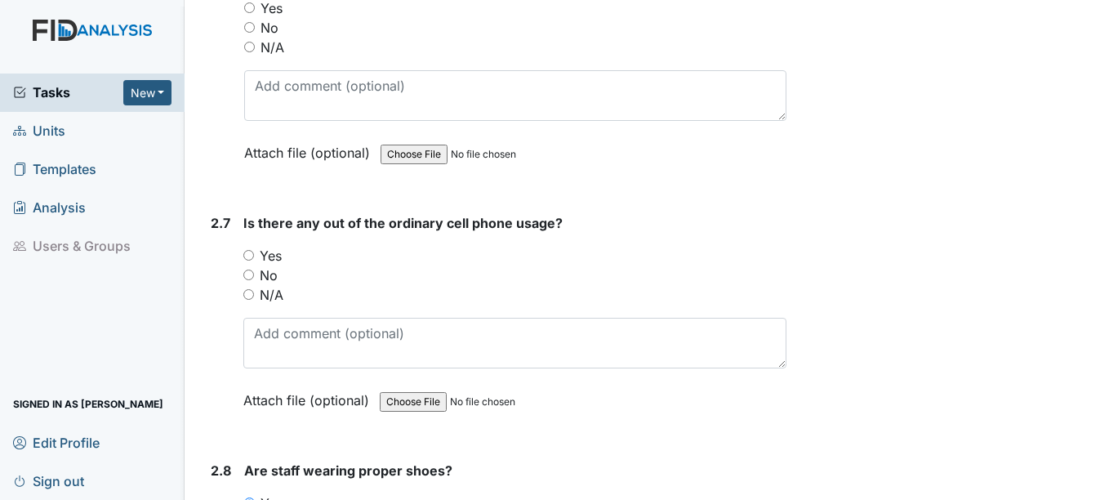
scroll to position [2128, 0]
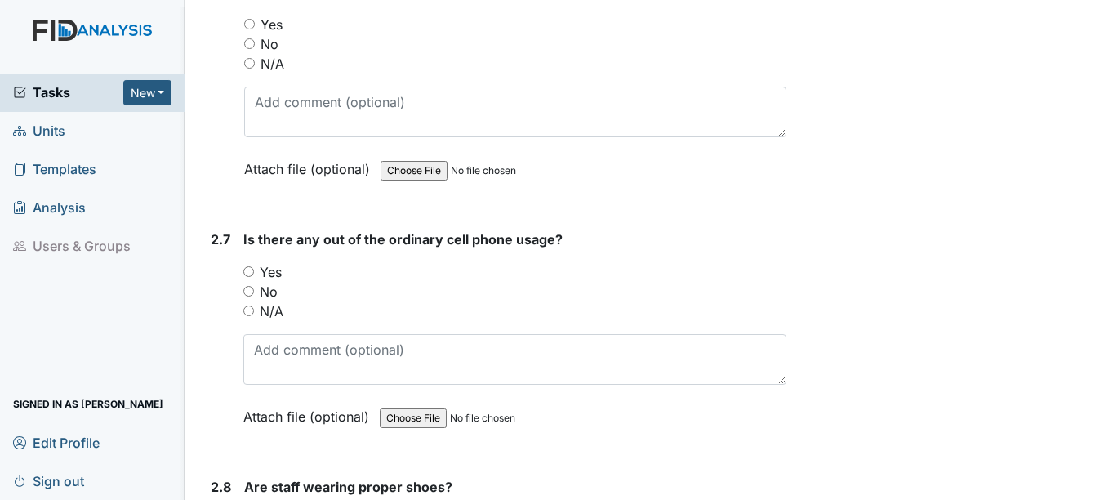
click at [250, 292] on input "No" at bounding box center [248, 291] width 11 height 11
radio input "true"
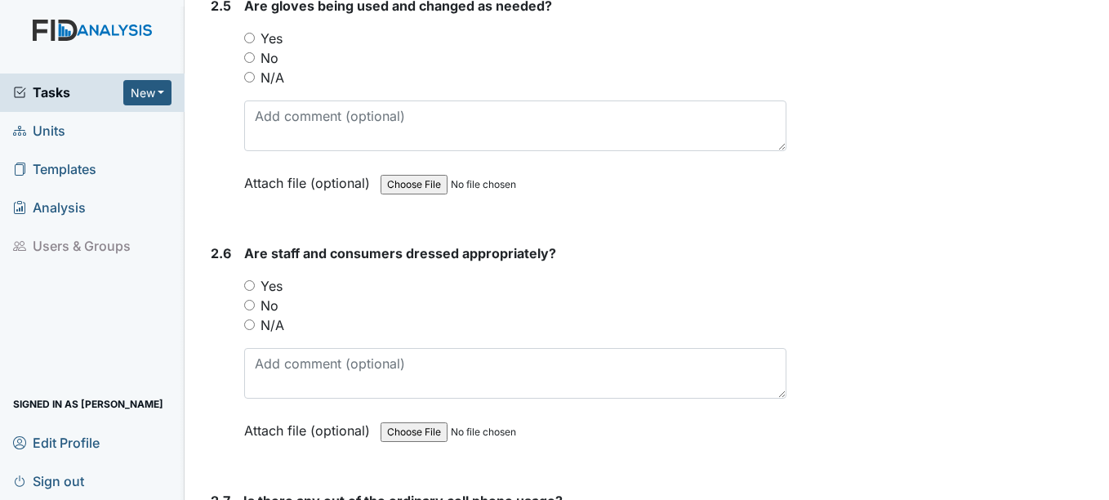
click at [251, 284] on input "Yes" at bounding box center [249, 285] width 11 height 11
radio input "true"
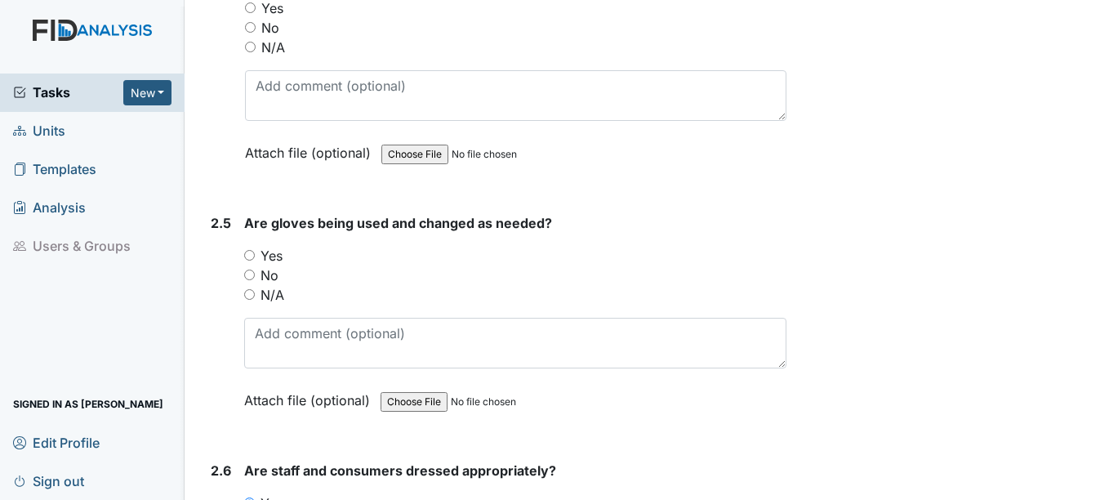
click at [251, 260] on input "Yes" at bounding box center [249, 255] width 11 height 11
radio input "true"
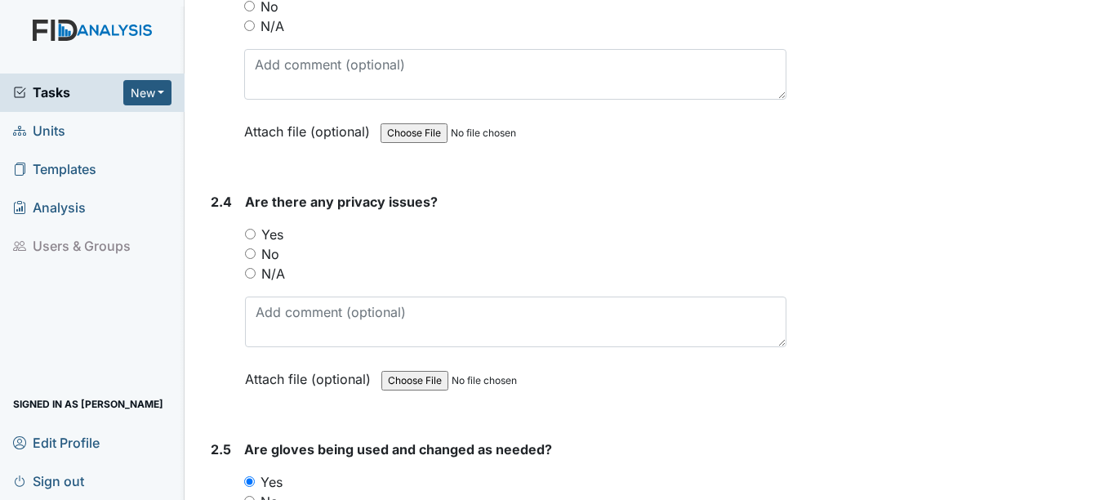
scroll to position [1412, 0]
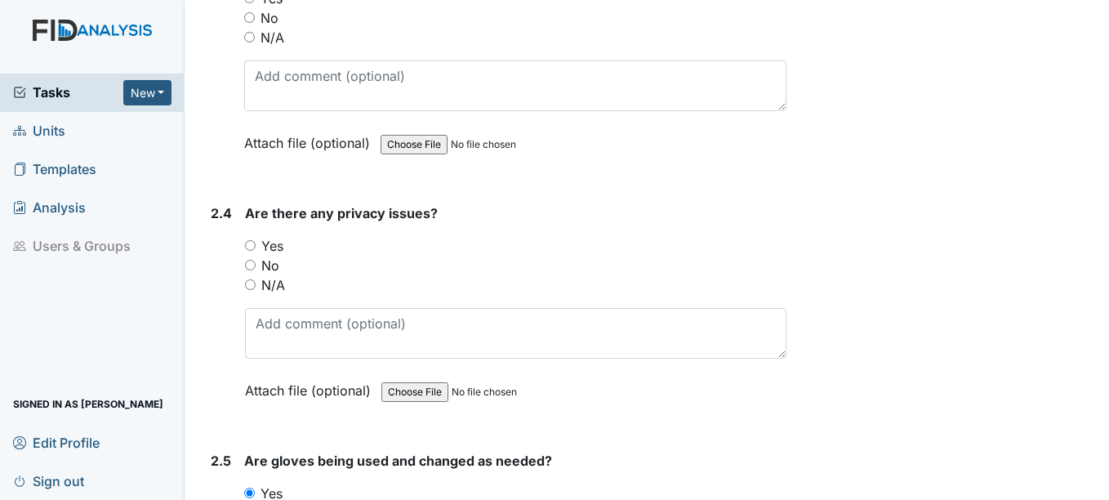
click at [252, 246] on input "Yes" at bounding box center [250, 245] width 11 height 11
radio input "true"
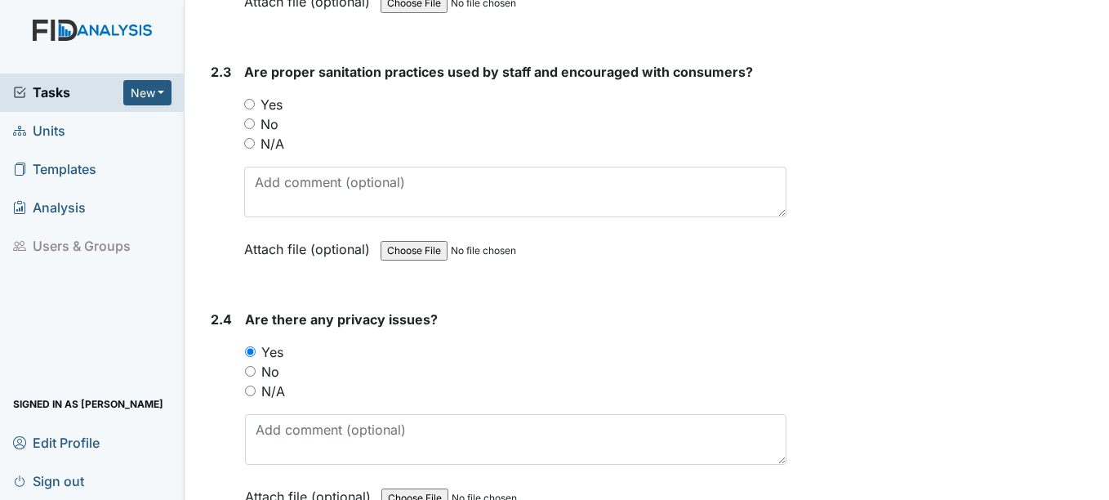
click at [251, 372] on input "No" at bounding box center [250, 371] width 11 height 11
radio input "true"
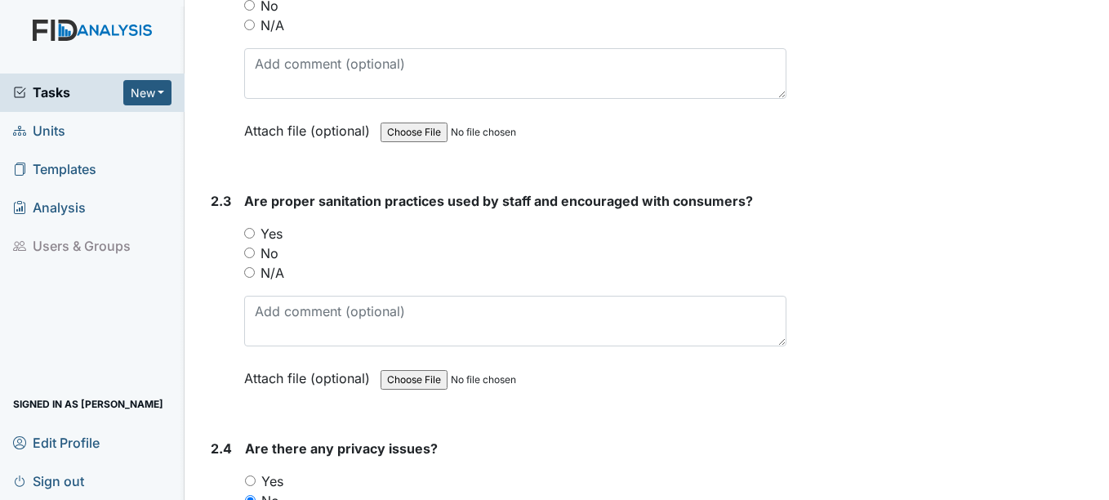
click at [250, 237] on input "Yes" at bounding box center [249, 233] width 11 height 11
radio input "true"
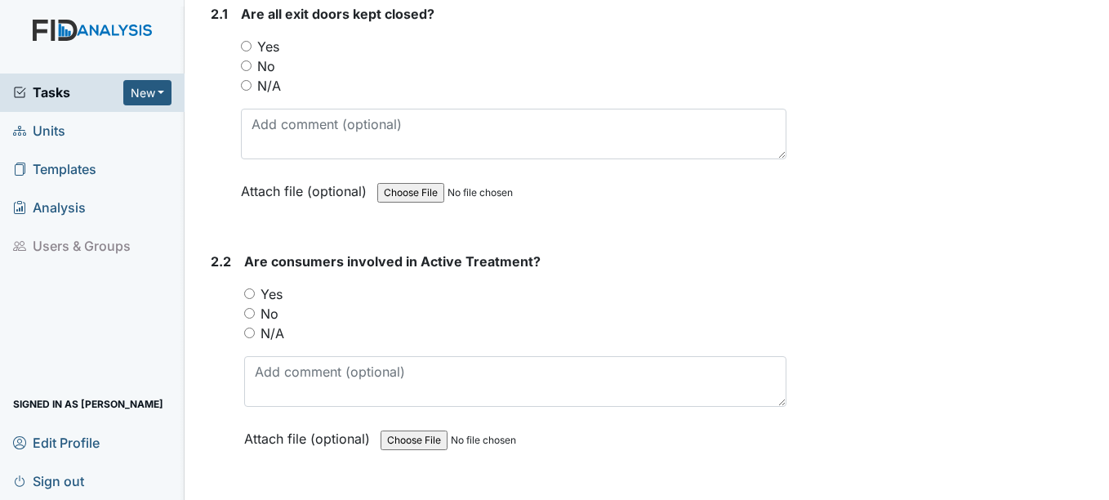
click at [250, 294] on input "Yes" at bounding box center [249, 293] width 11 height 11
radio input "true"
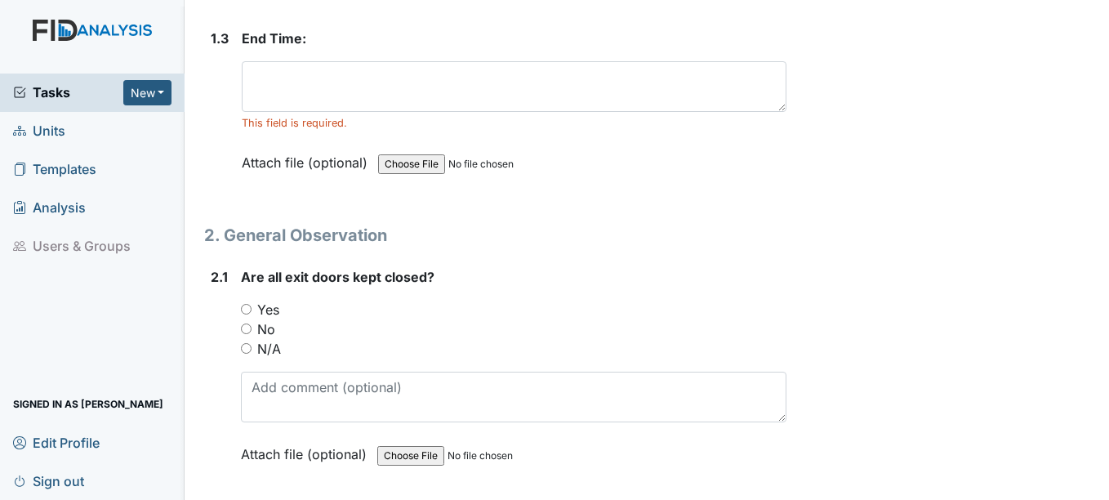
click at [247, 309] on input "Yes" at bounding box center [246, 309] width 11 height 11
radio input "true"
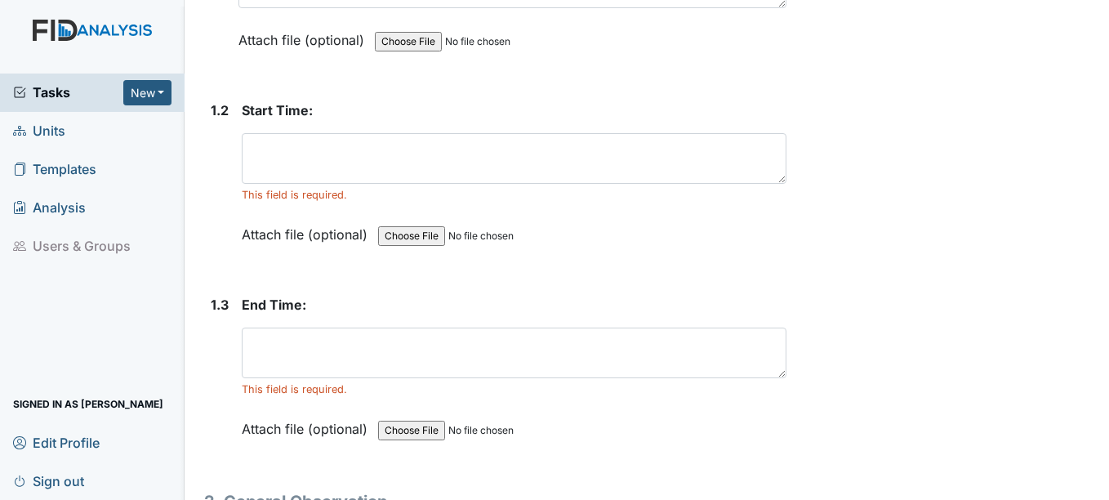
scroll to position [322, 0]
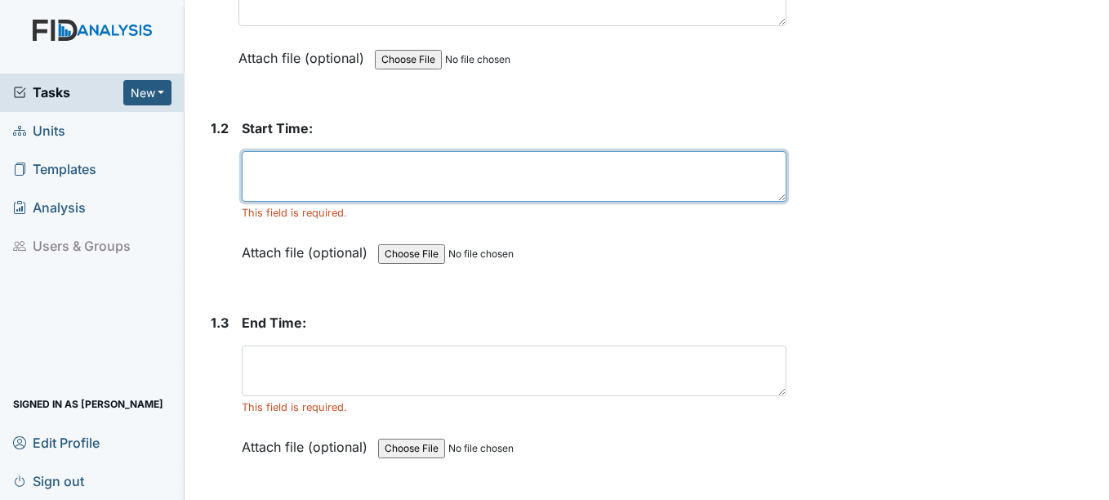
click at [262, 174] on textarea at bounding box center [514, 176] width 544 height 51
type textarea "2"
type textarea "4:00PM"
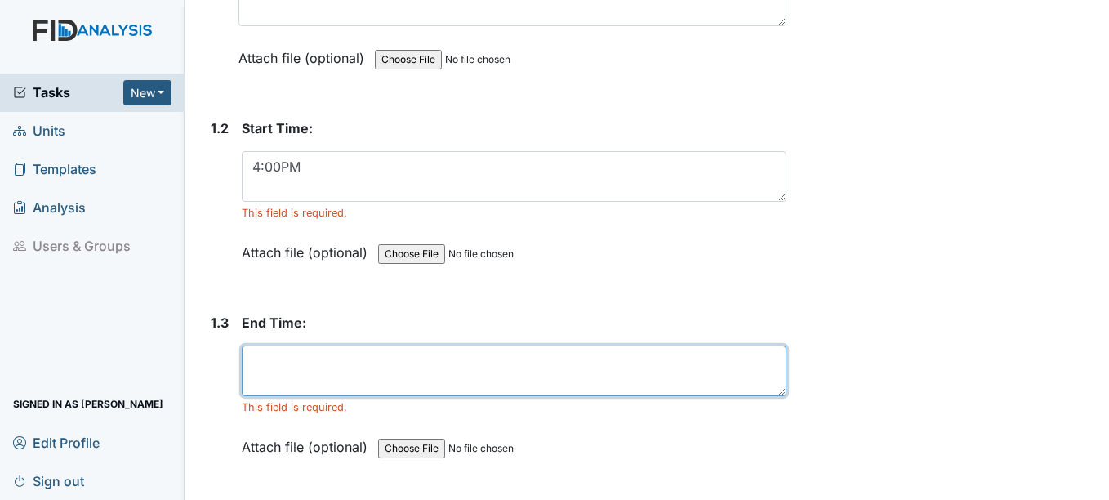
click at [264, 370] on textarea at bounding box center [514, 370] width 544 height 51
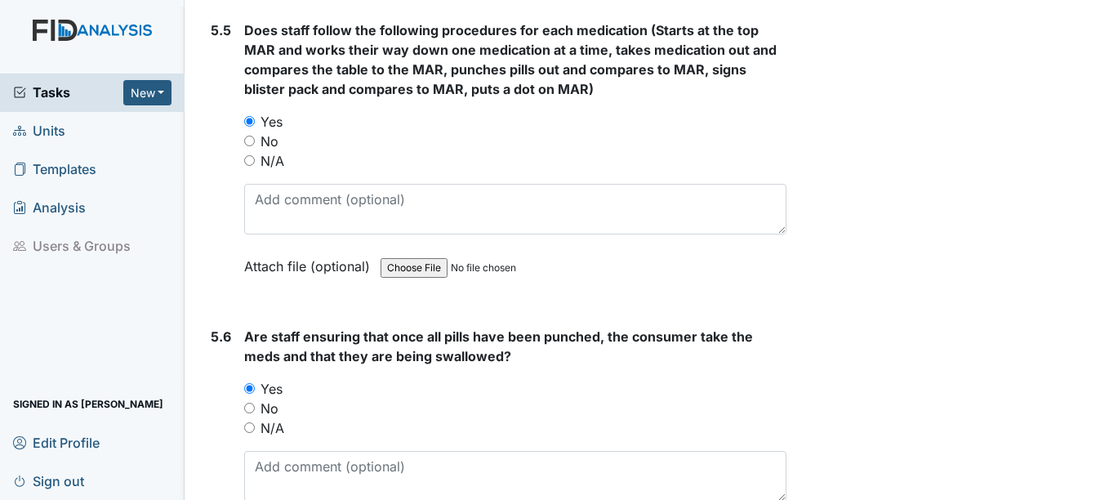
scroll to position [9237, 0]
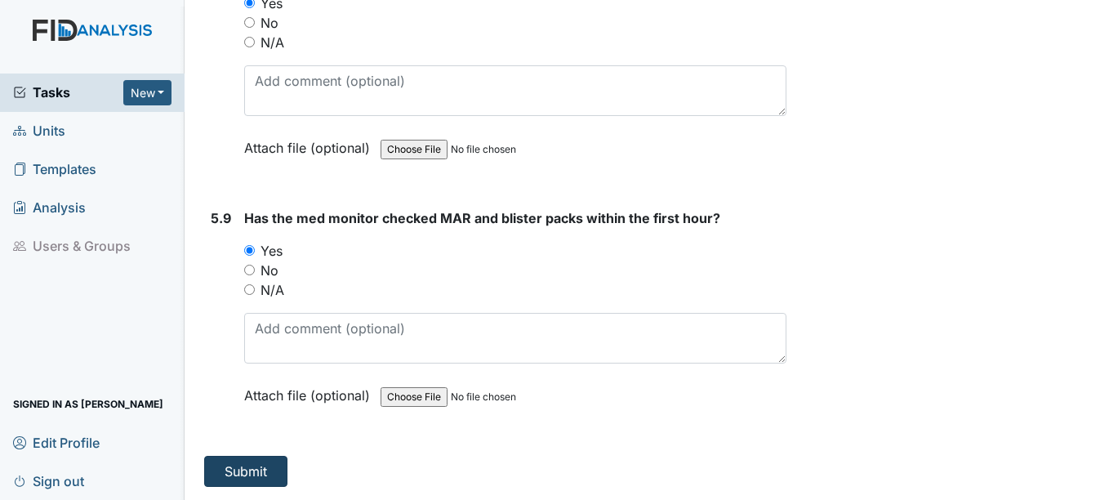
type textarea "5:30pm"
click at [247, 457] on button "Submit" at bounding box center [245, 471] width 83 height 31
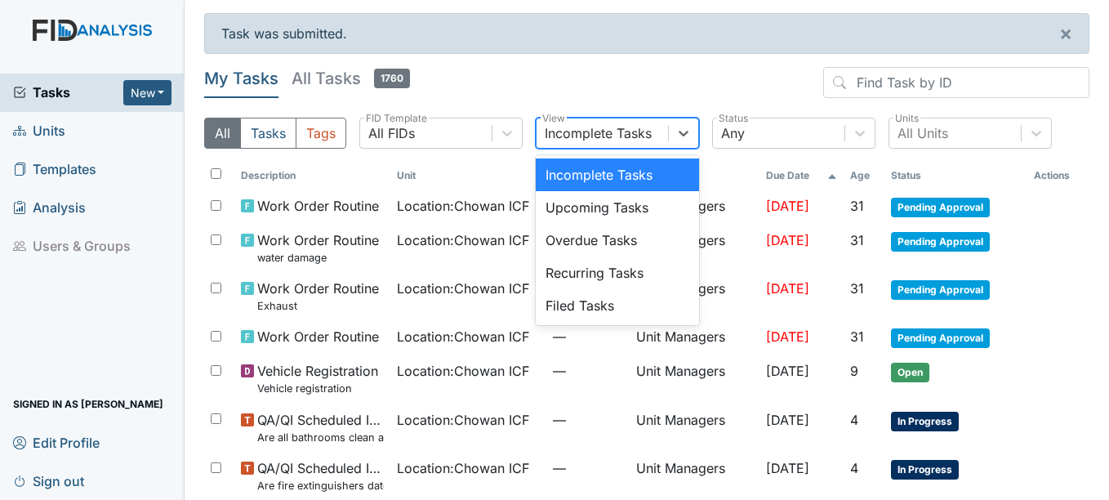
click at [554, 199] on div "Upcoming Tasks" at bounding box center [617, 207] width 163 height 33
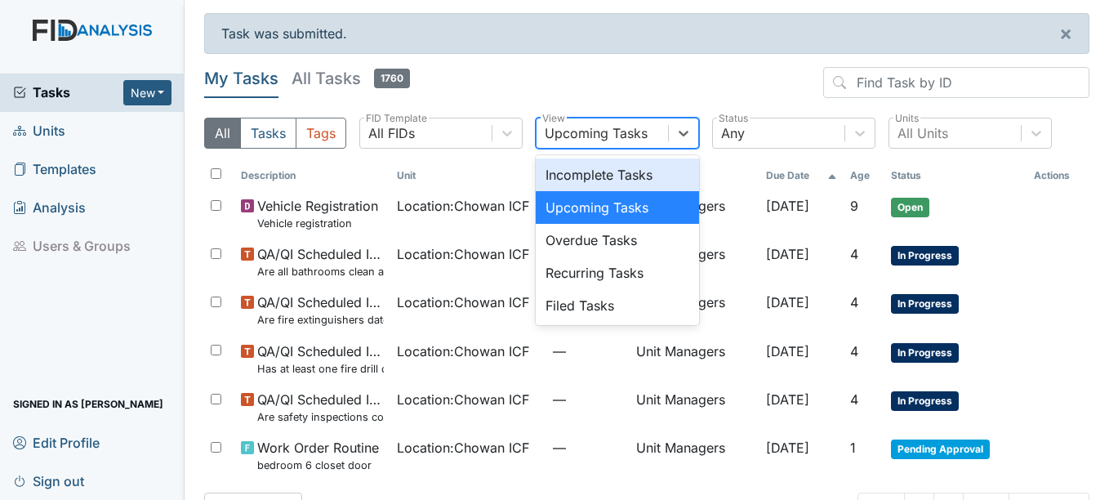
click at [588, 247] on div "Overdue Tasks" at bounding box center [617, 240] width 163 height 33
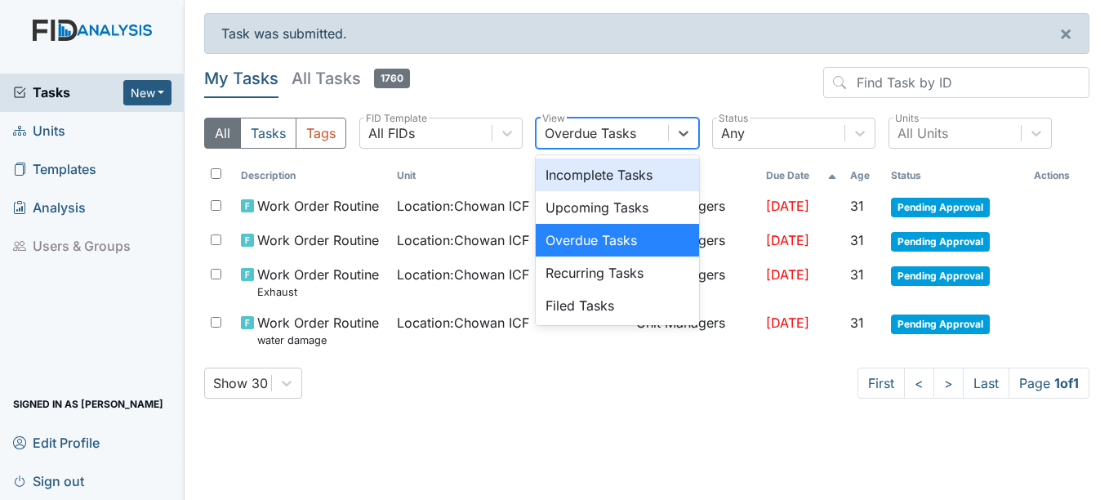
click at [615, 269] on div "Recurring Tasks" at bounding box center [617, 272] width 163 height 33
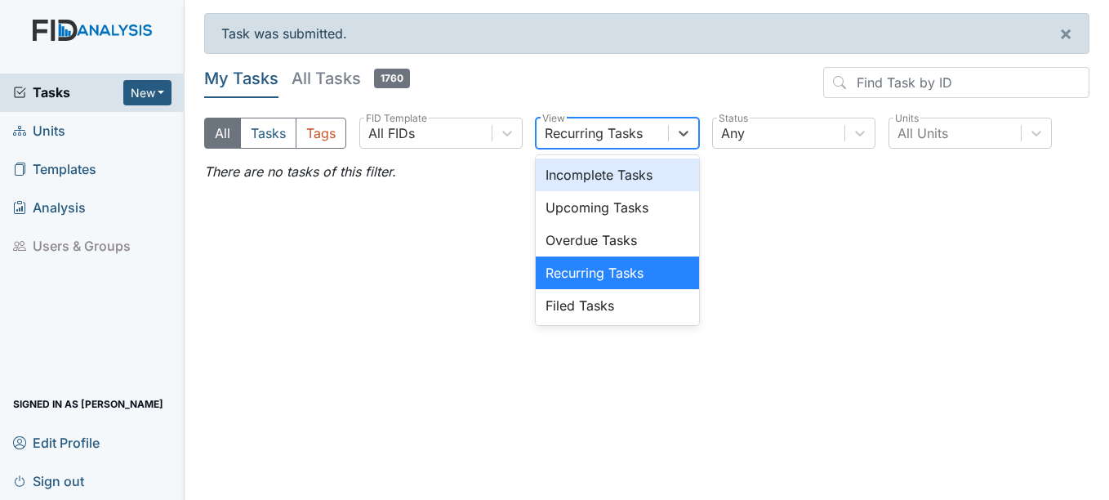
click at [615, 306] on div "Filed Tasks" at bounding box center [617, 305] width 163 height 33
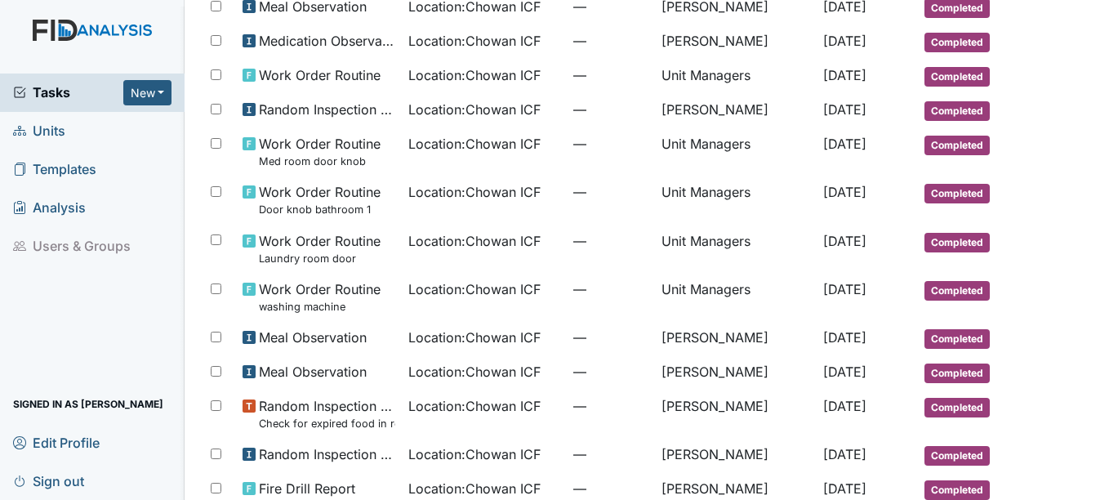
scroll to position [284, 0]
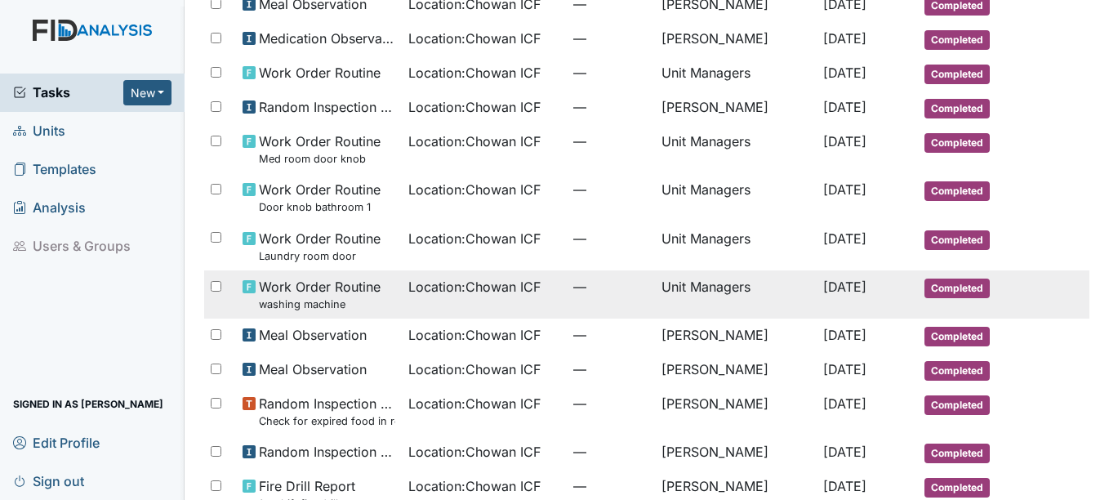
click at [472, 294] on span "Location : Chowan ICF" at bounding box center [474, 287] width 132 height 20
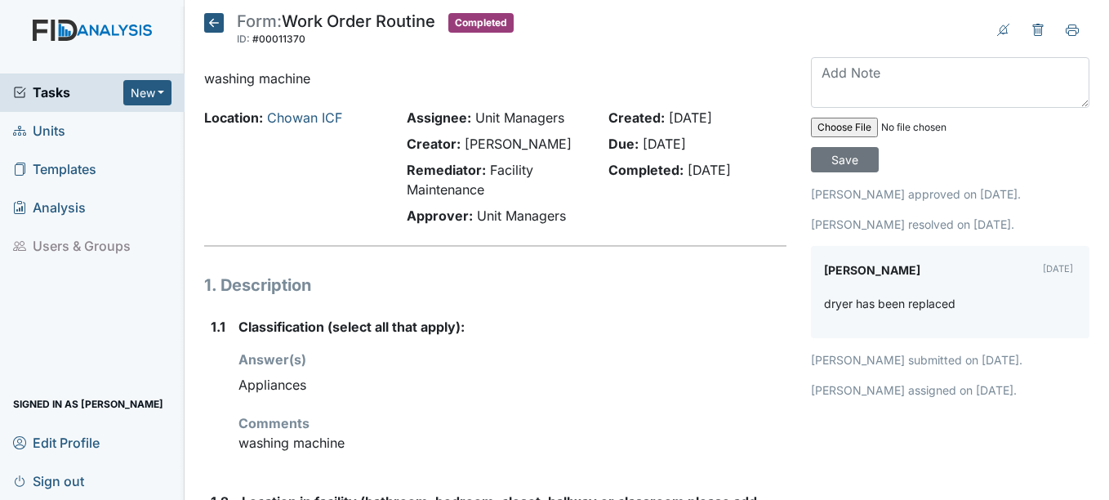
click at [214, 28] on icon at bounding box center [214, 23] width 20 height 20
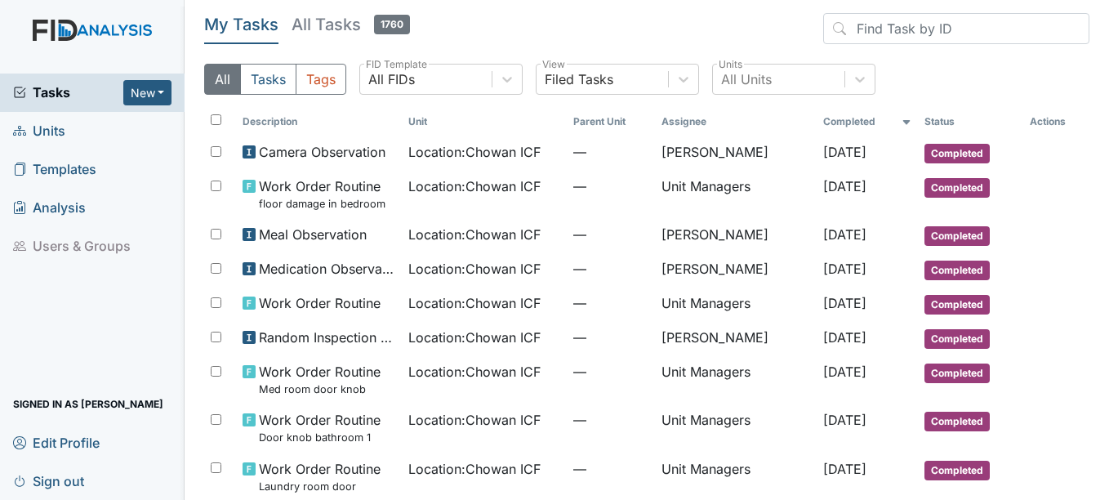
click at [633, 112] on th "Parent Unit" at bounding box center [611, 122] width 88 height 28
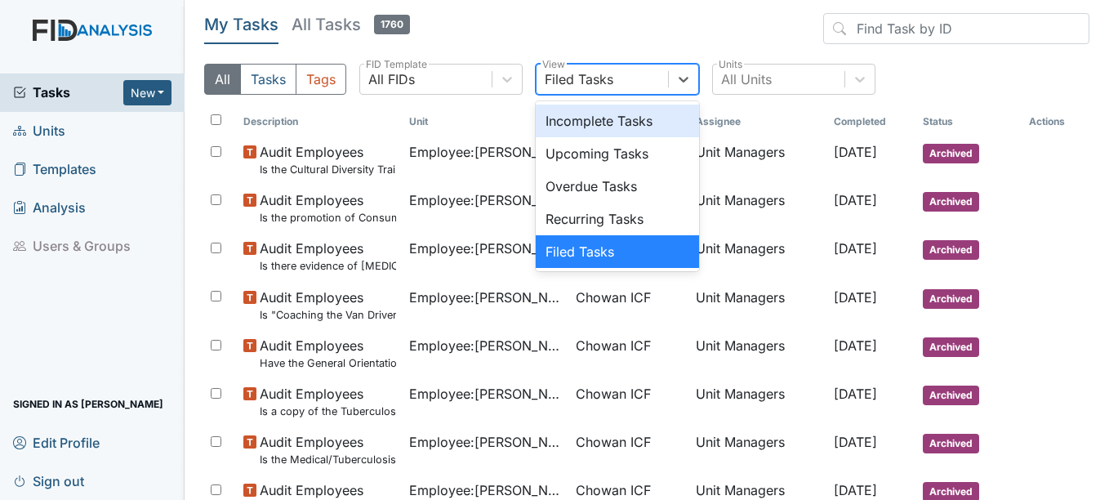
click at [629, 125] on div "Incomplete Tasks" at bounding box center [617, 121] width 163 height 33
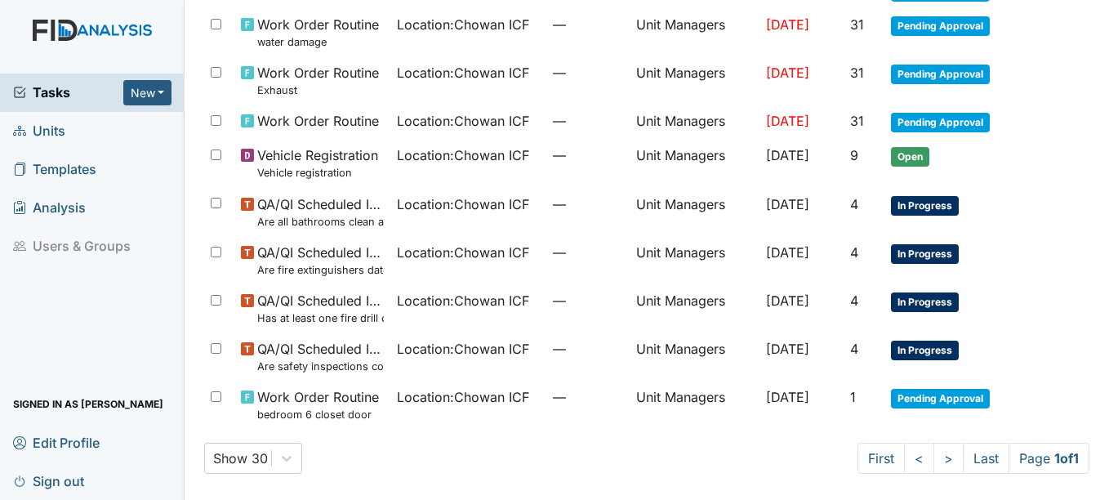
scroll to position [162, 0]
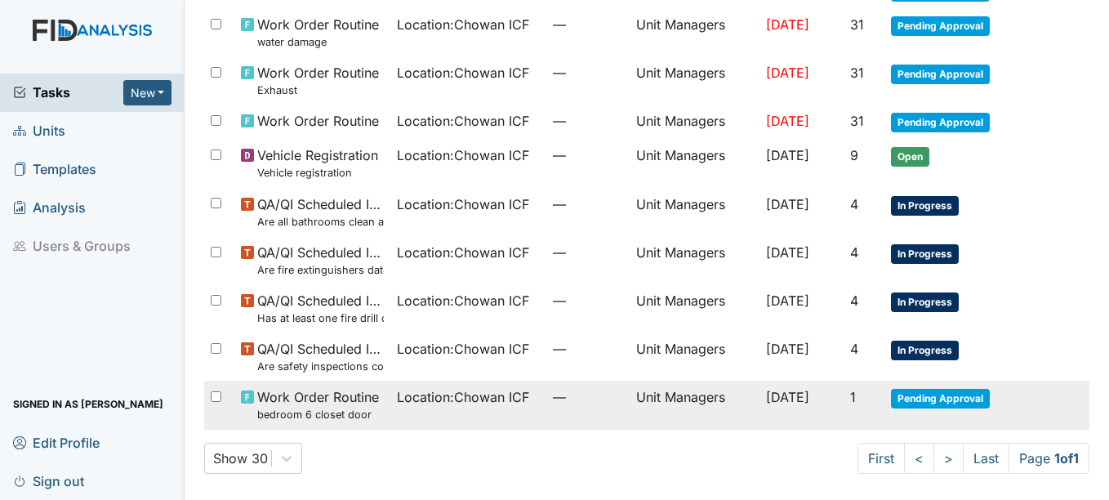
click at [397, 405] on span "Location : Chowan ICF" at bounding box center [463, 397] width 132 height 20
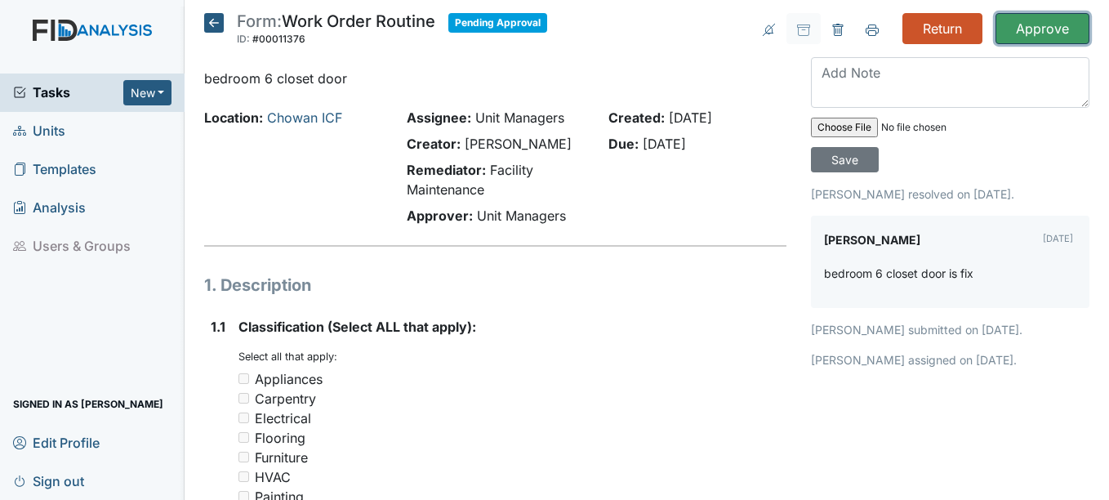
click at [1041, 30] on input "Approve" at bounding box center [1042, 28] width 94 height 31
